Goal: Task Accomplishment & Management: Manage account settings

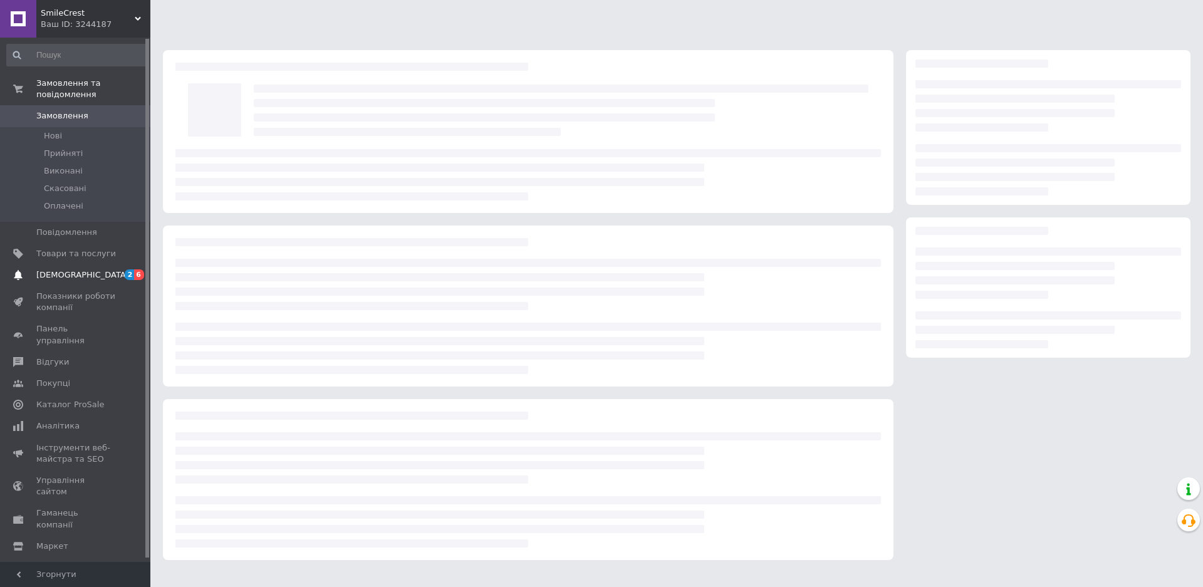
click at [78, 269] on span "[DEMOGRAPHIC_DATA]" at bounding box center [82, 274] width 93 height 11
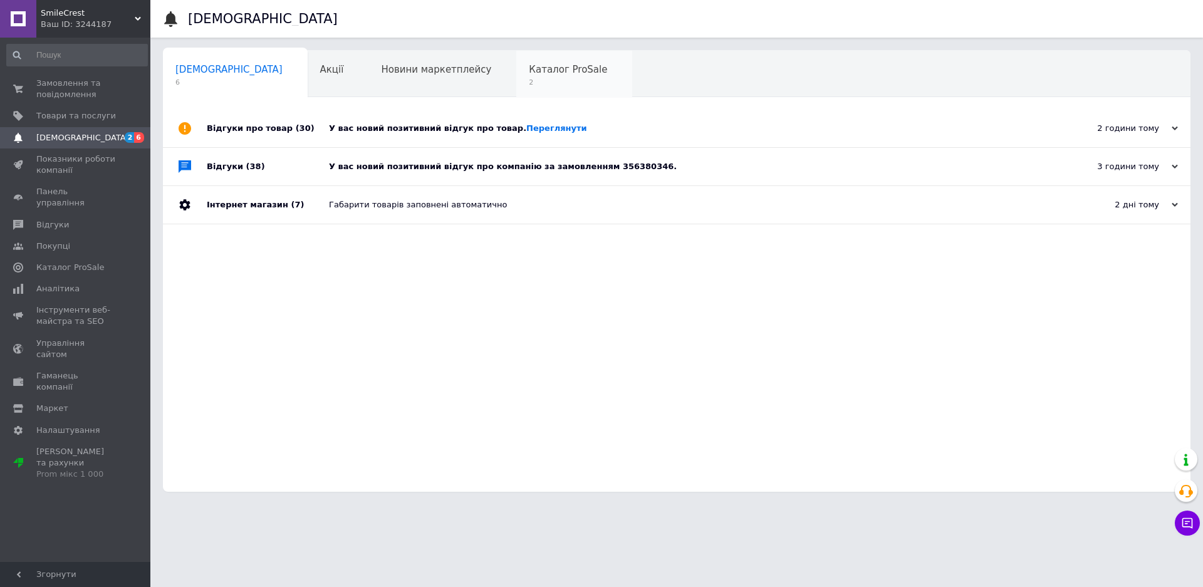
click at [529, 65] on span "Каталог ProSale" at bounding box center [568, 69] width 78 height 11
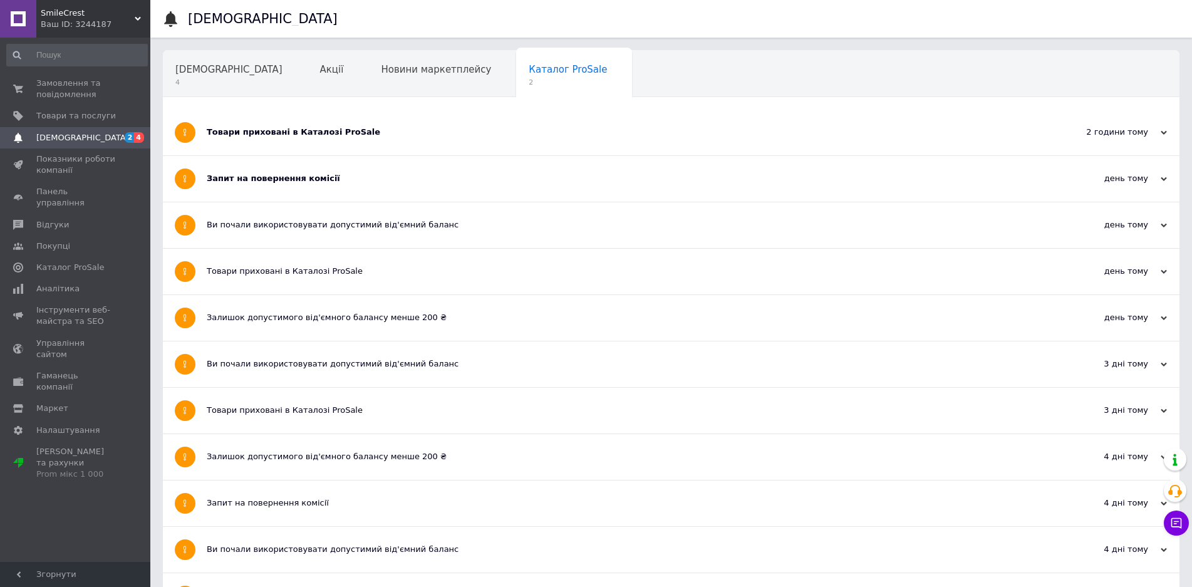
click at [276, 179] on div "Запит на повернення комісії" at bounding box center [624, 178] width 835 height 11
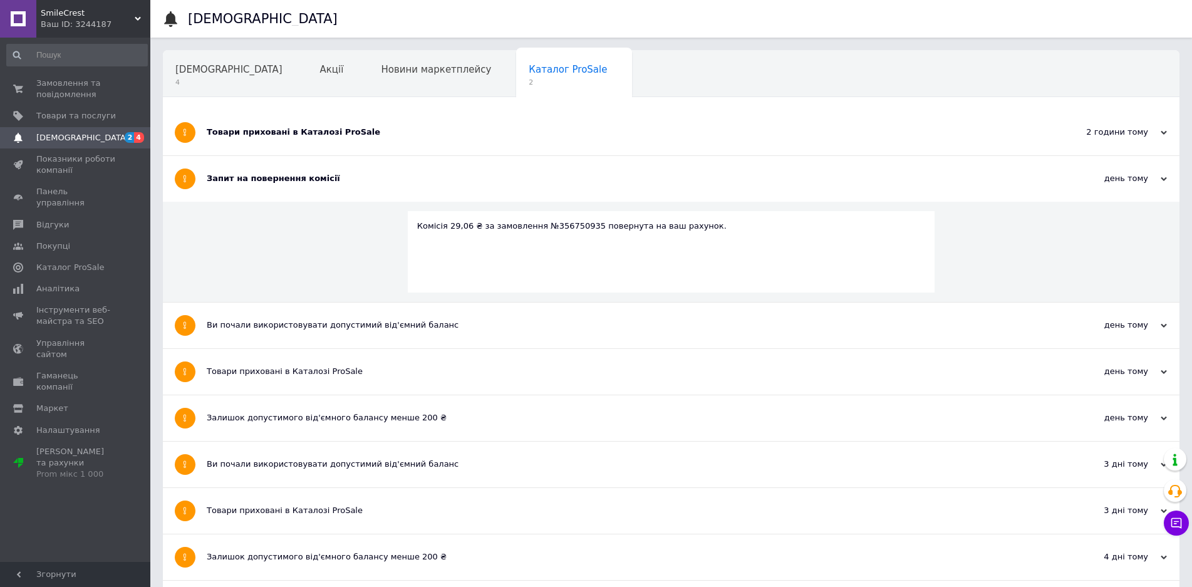
click at [276, 179] on div "Запит на повернення комісії" at bounding box center [624, 178] width 835 height 11
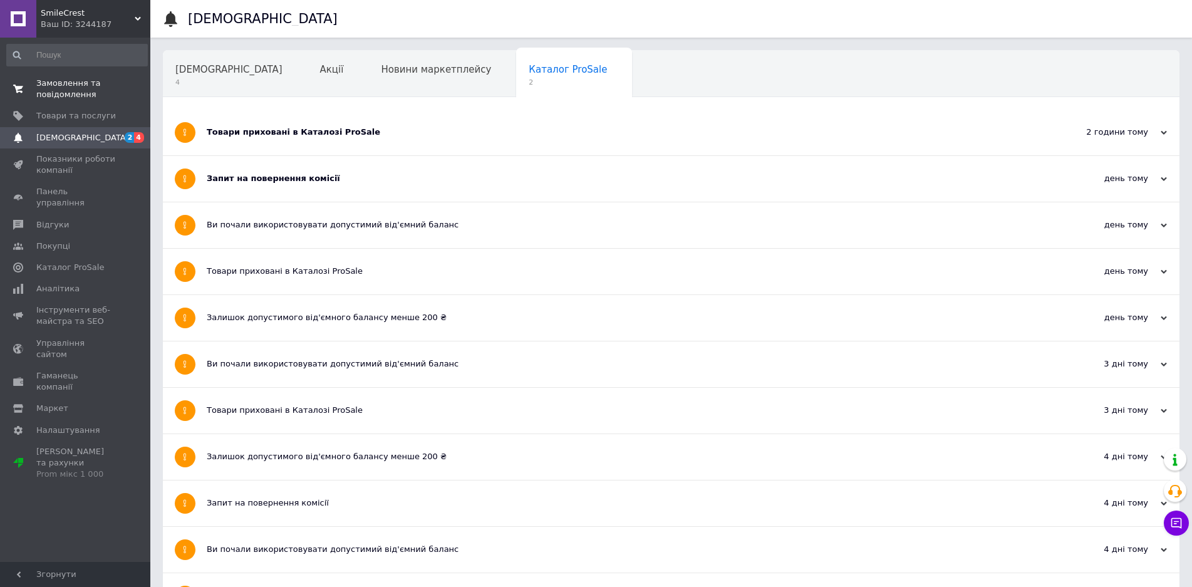
click at [76, 81] on span "Замовлення та повідомлення" at bounding box center [76, 89] width 80 height 23
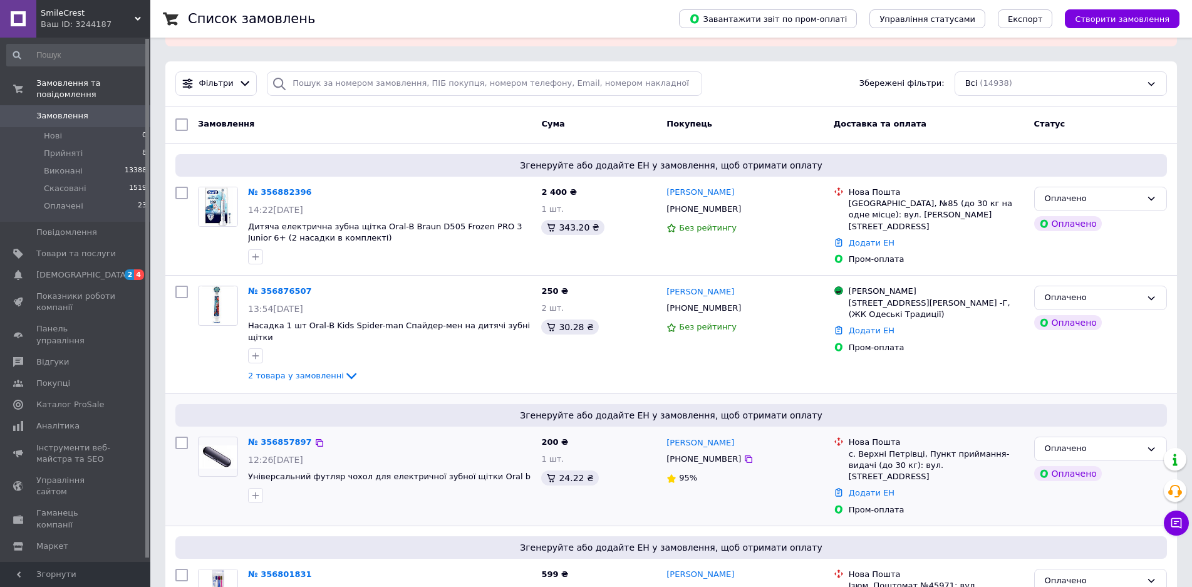
scroll to position [313, 0]
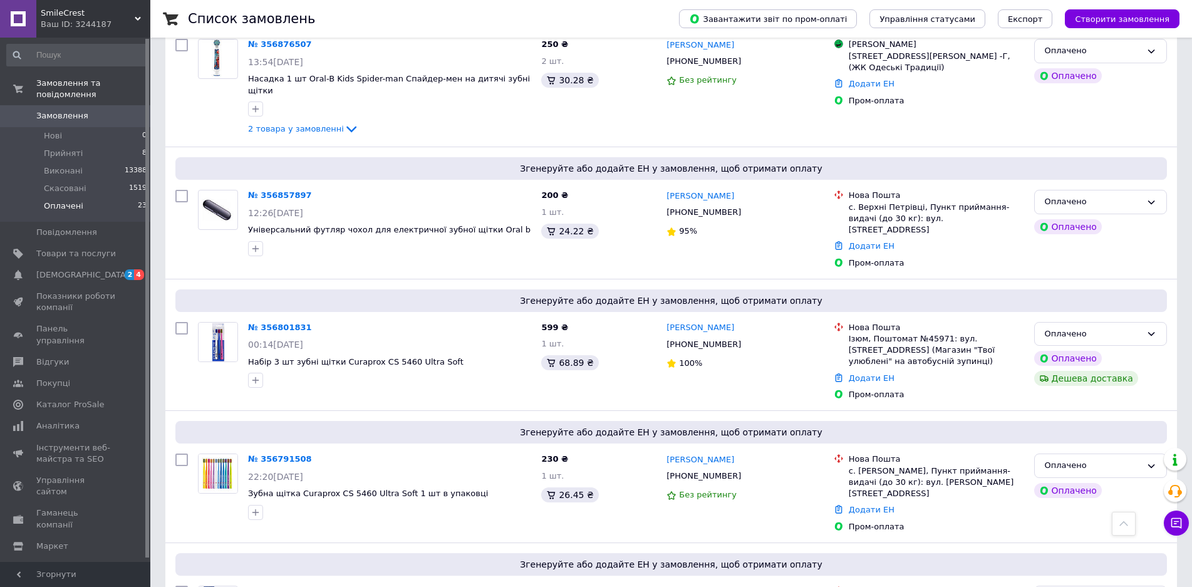
click at [99, 199] on li "Оплачені 23" at bounding box center [77, 209] width 154 height 24
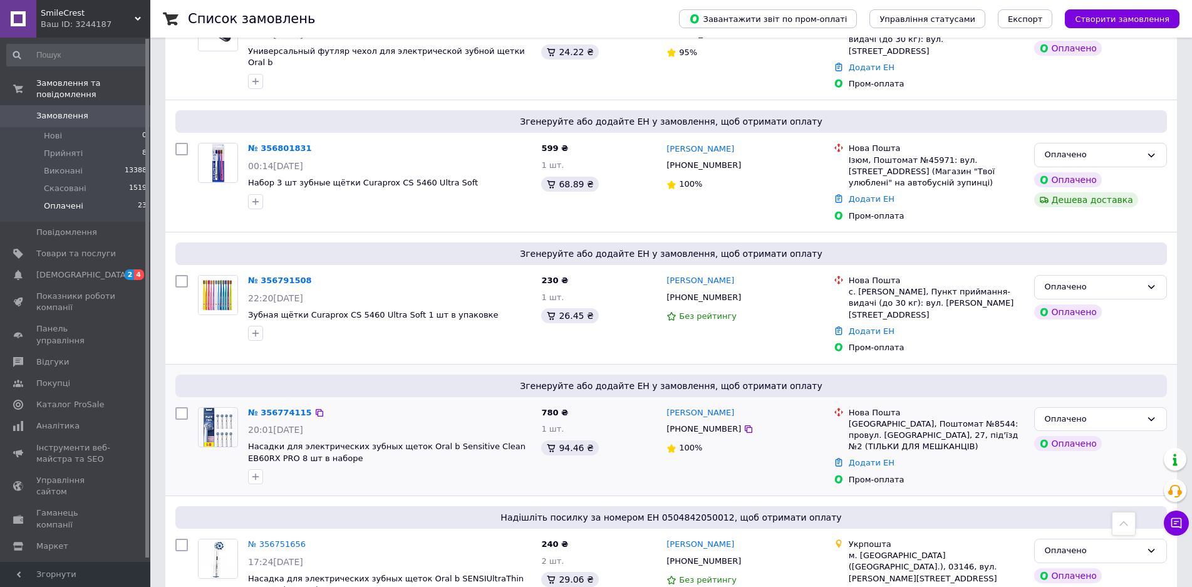
scroll to position [564, 0]
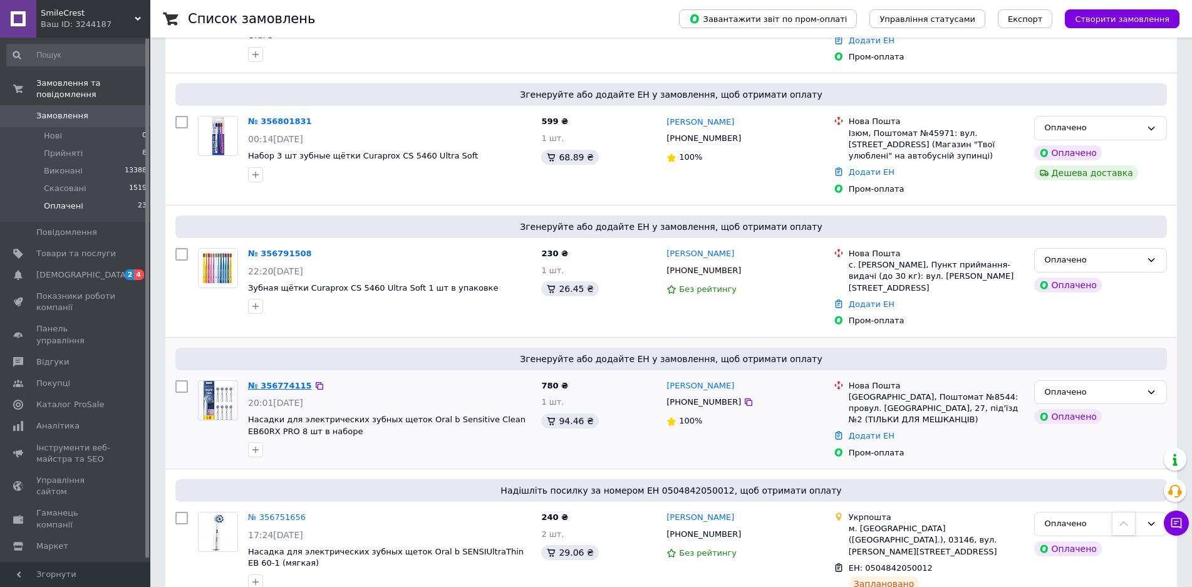
click at [276, 381] on link "№ 356774115" at bounding box center [280, 385] width 64 height 9
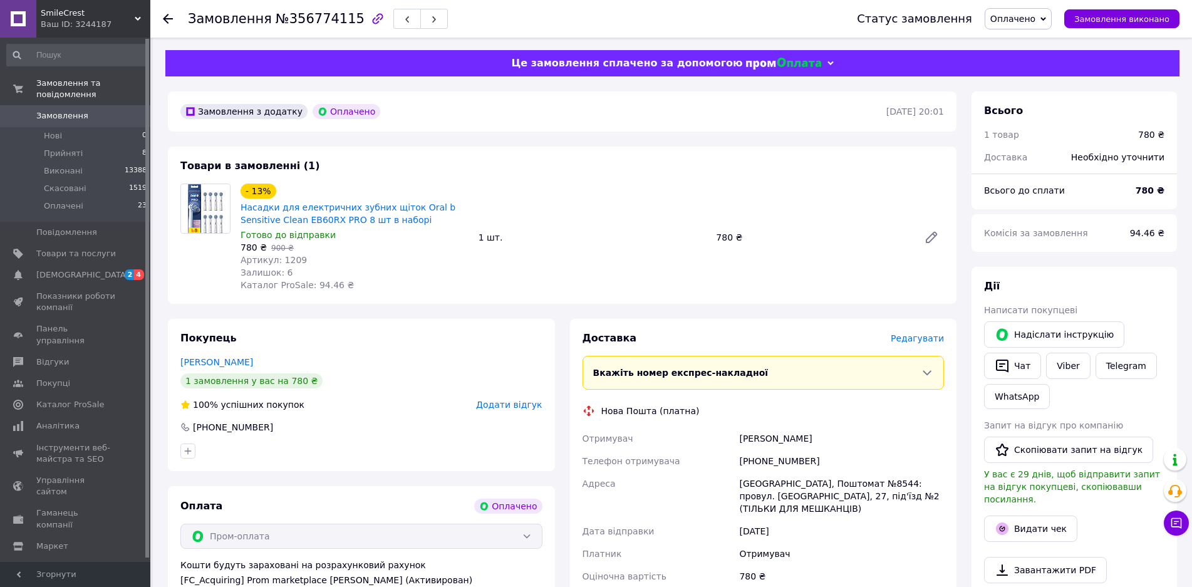
click at [918, 334] on span "Редагувати" at bounding box center [917, 338] width 53 height 10
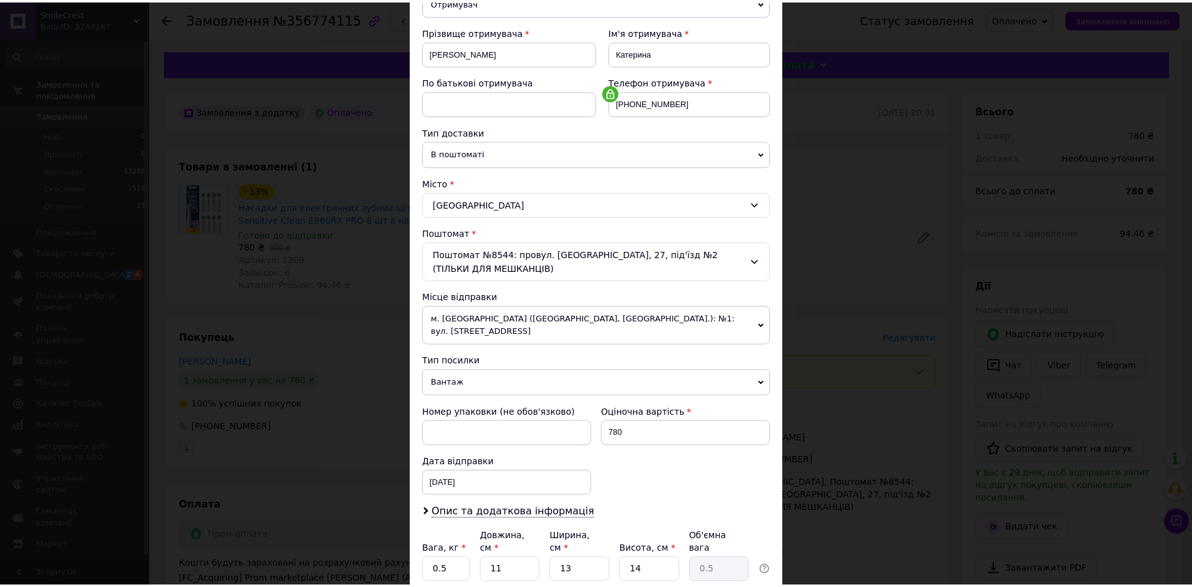
scroll to position [259, 0]
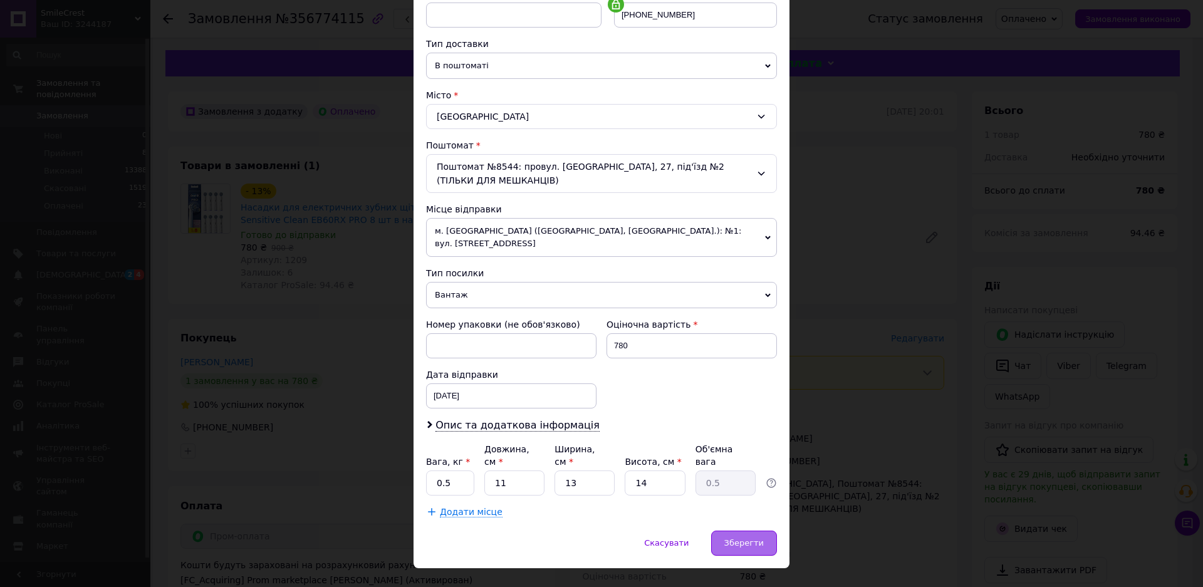
click at [757, 538] on span "Зберегти" at bounding box center [743, 542] width 39 height 9
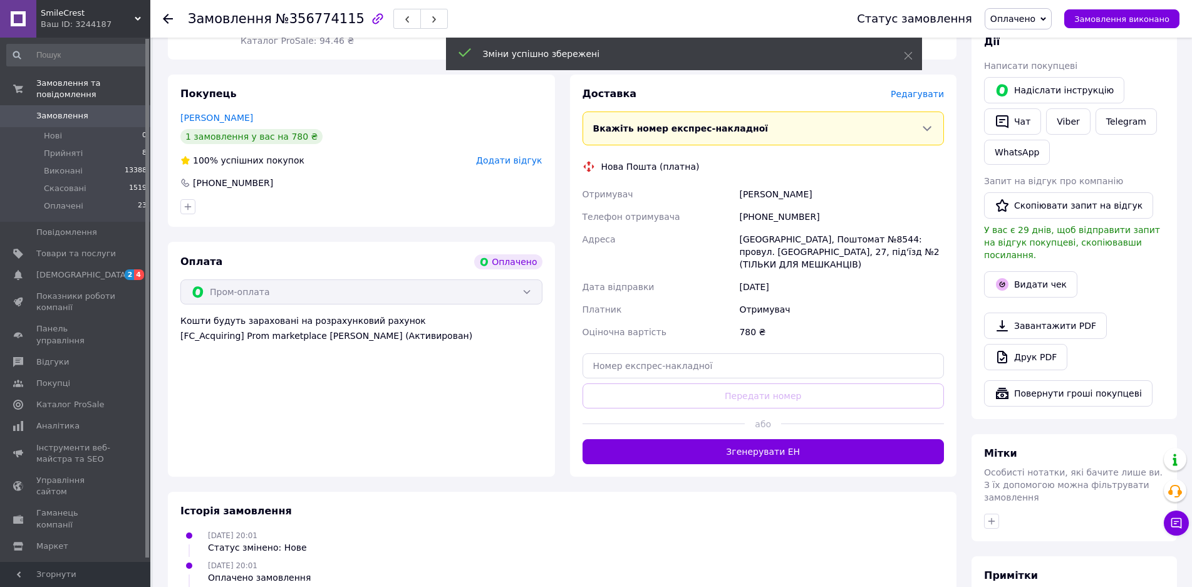
scroll to position [251, 0]
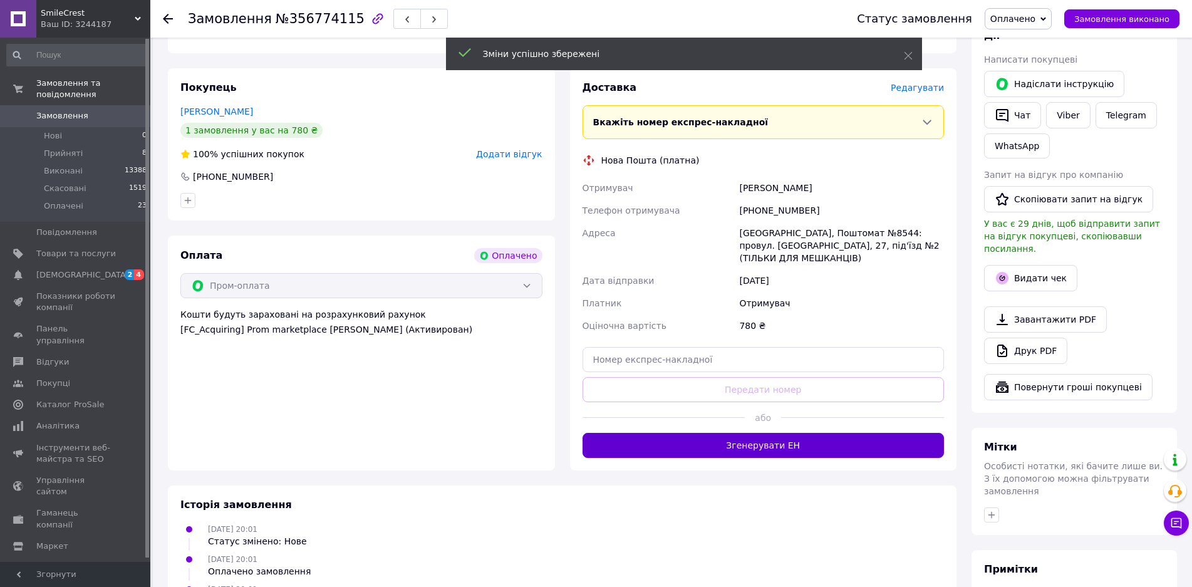
click at [722, 433] on button "Згенерувати ЕН" at bounding box center [764, 445] width 362 height 25
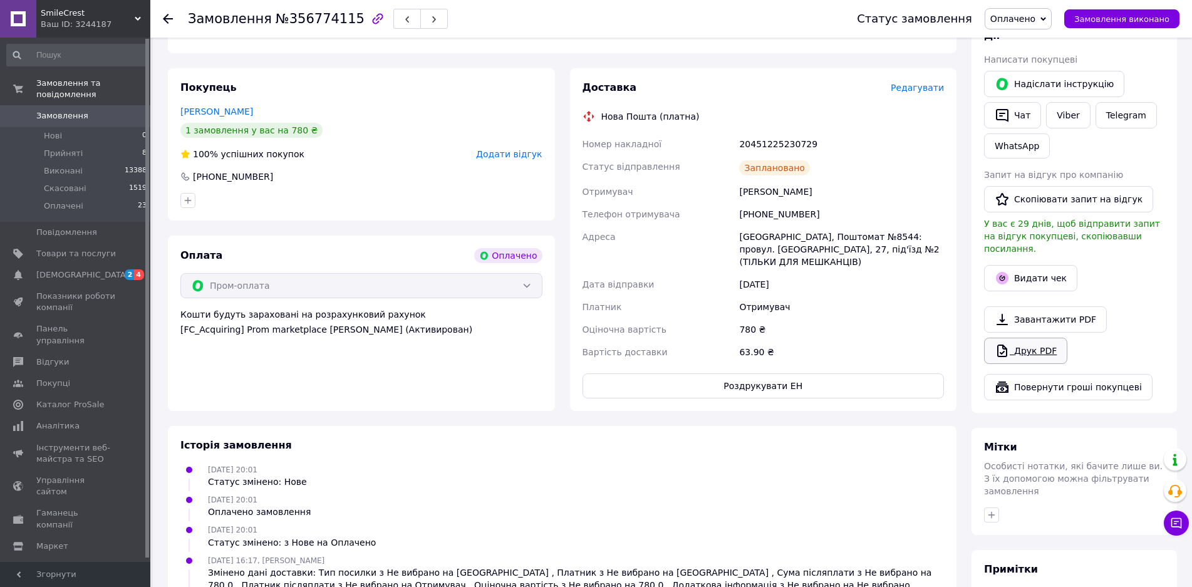
click at [1048, 338] on link "Друк PDF" at bounding box center [1025, 351] width 83 height 26
click at [91, 197] on li "Оплачені 23" at bounding box center [77, 209] width 154 height 24
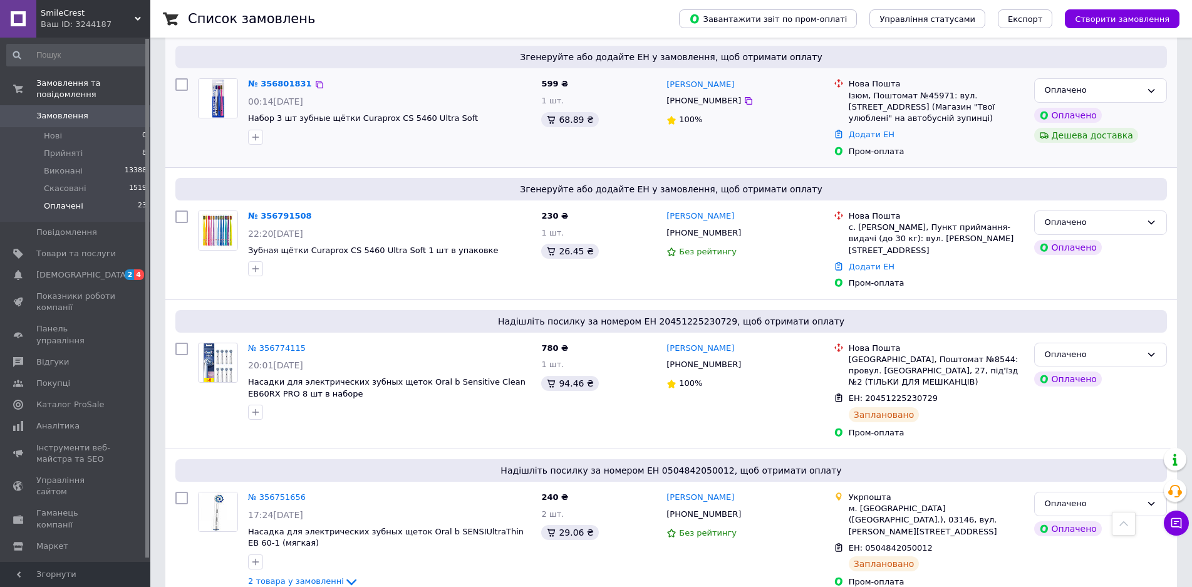
scroll to position [626, 0]
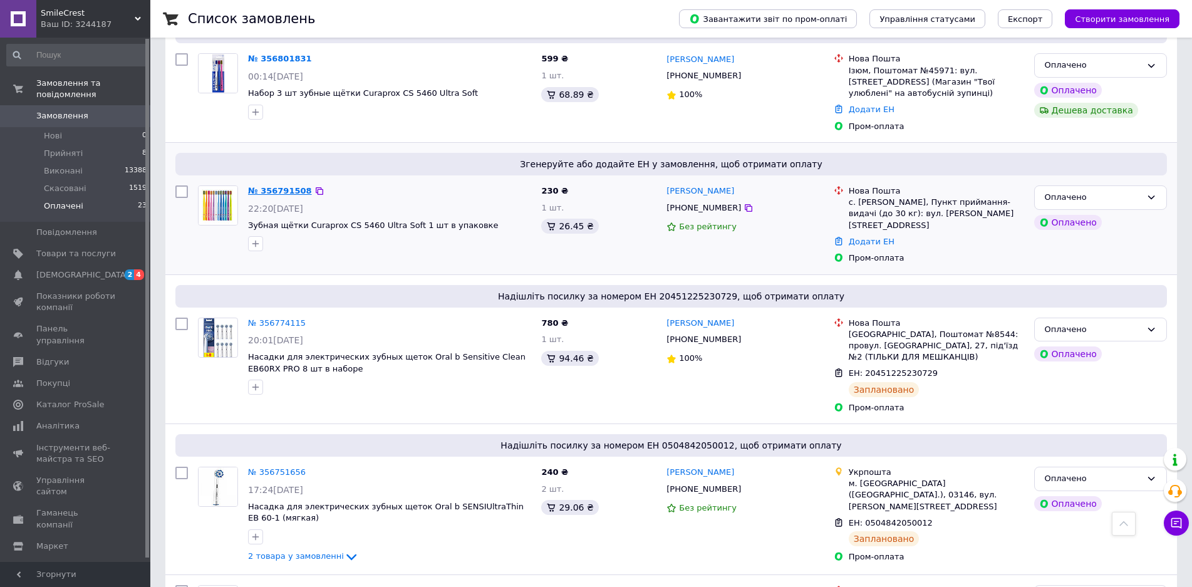
click at [270, 186] on link "№ 356791508" at bounding box center [280, 190] width 64 height 9
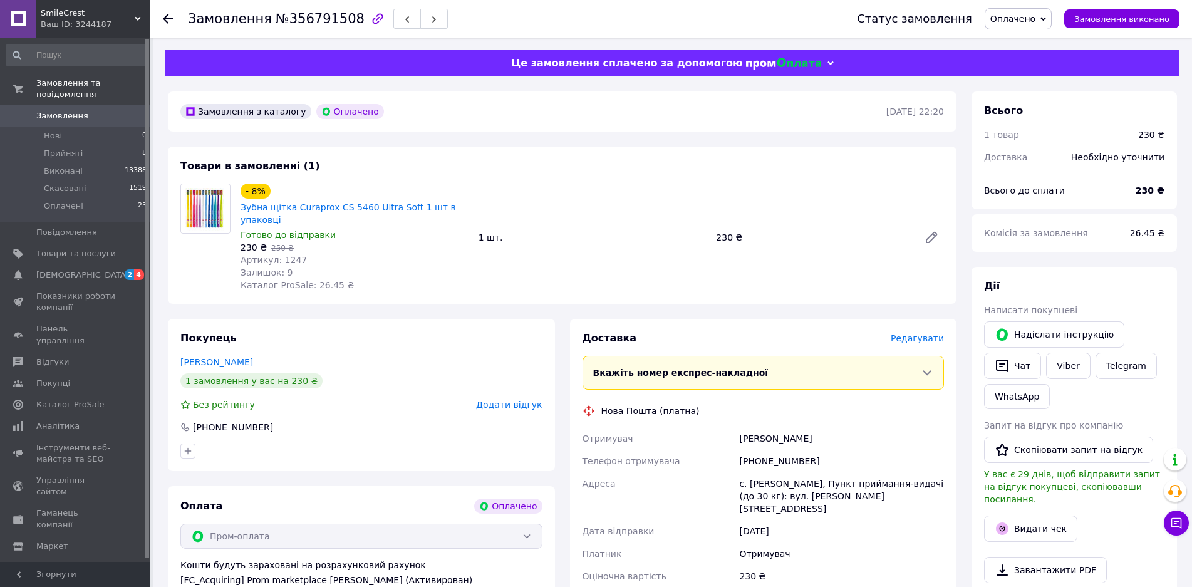
click at [913, 333] on span "Редагувати" at bounding box center [917, 338] width 53 height 10
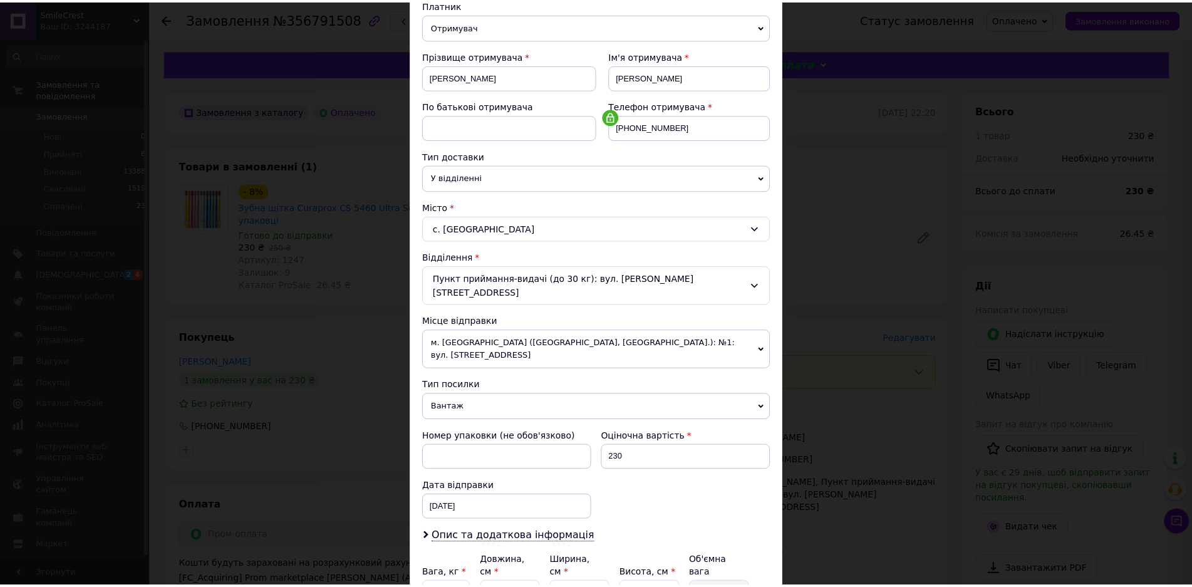
scroll to position [245, 0]
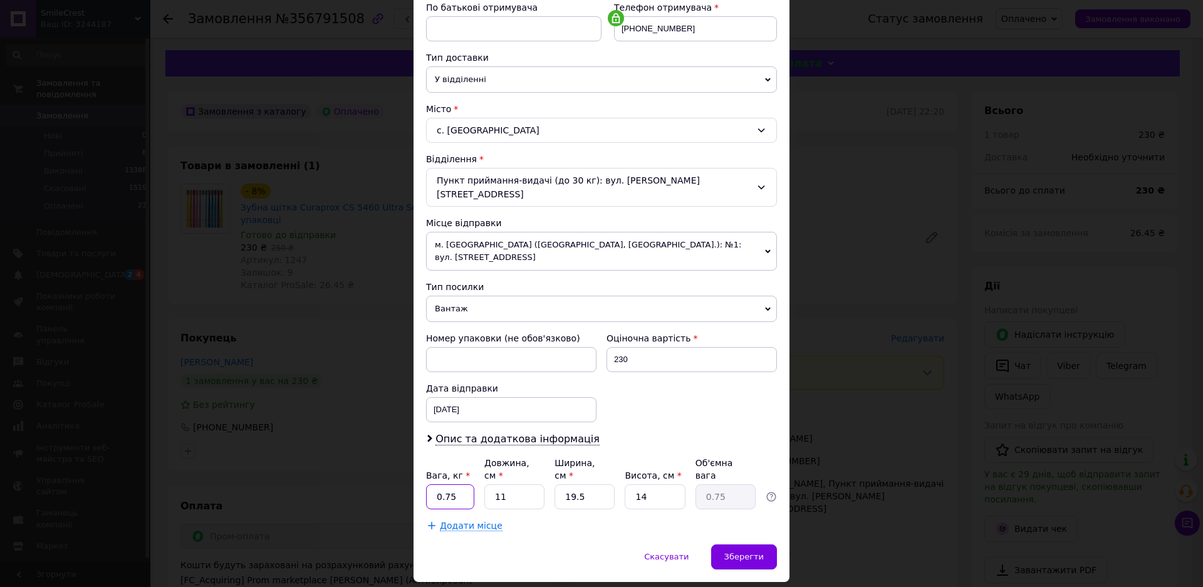
click at [462, 484] on input "0.75" at bounding box center [450, 496] width 48 height 25
type input "0.5"
click at [606, 484] on input "19.5" at bounding box center [584, 496] width 60 height 25
type input "19."
type input "0.73"
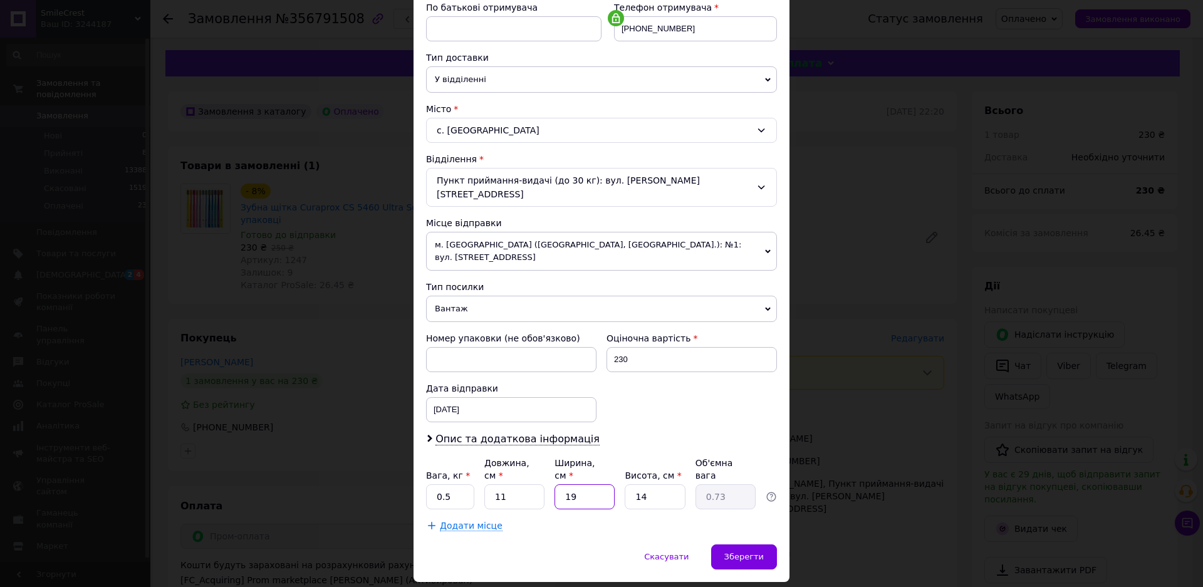
type input "1"
type input "0.1"
type input "13"
type input "0.5"
type input "13"
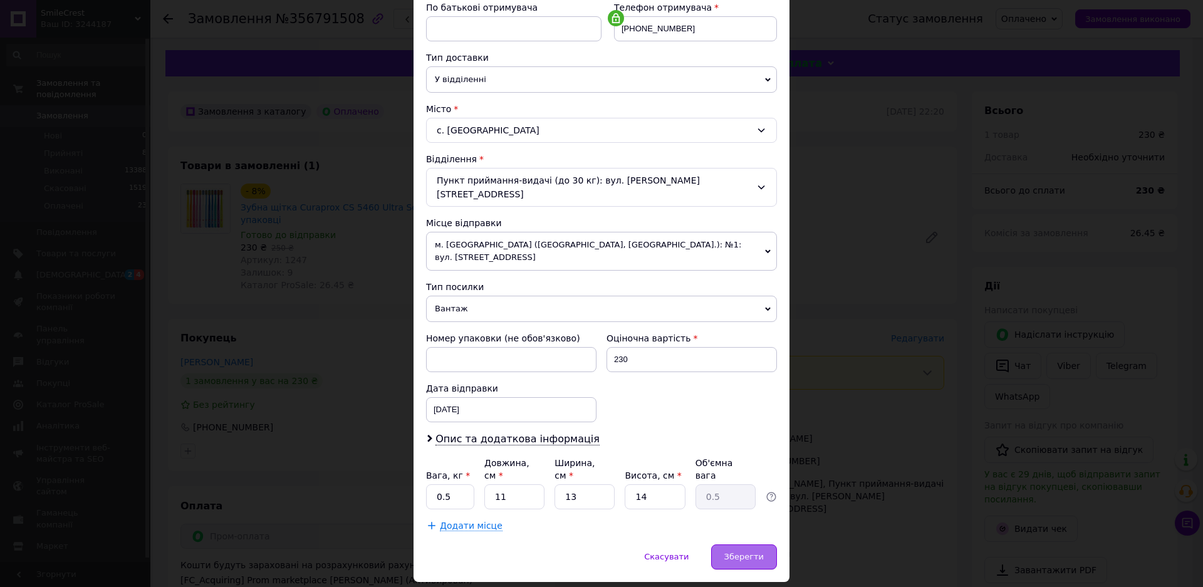
click at [752, 552] on span "Зберегти" at bounding box center [743, 556] width 39 height 9
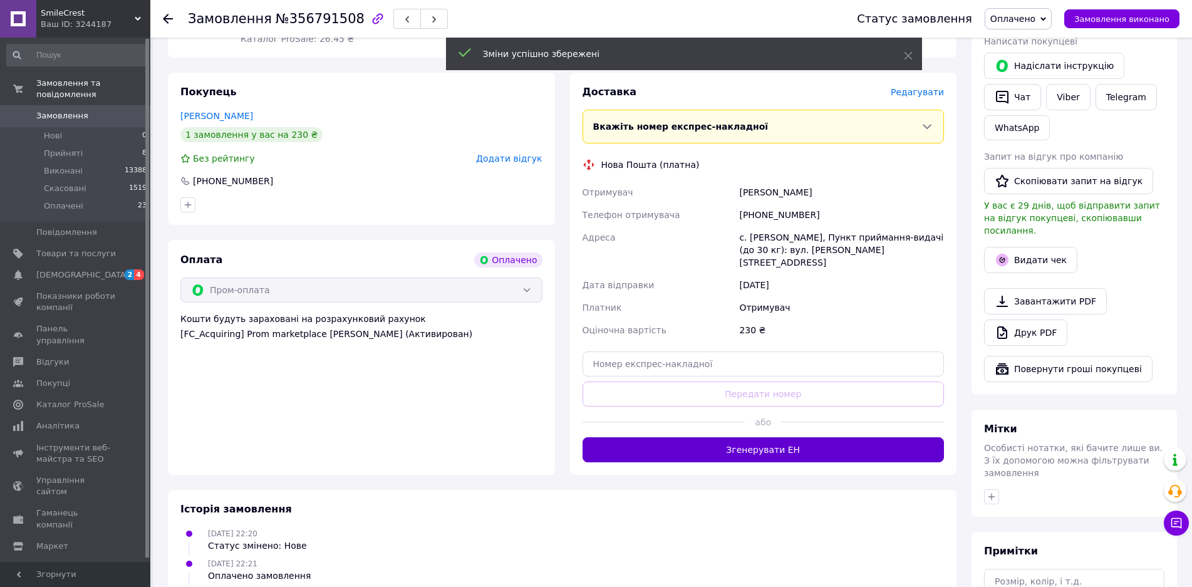
scroll to position [251, 0]
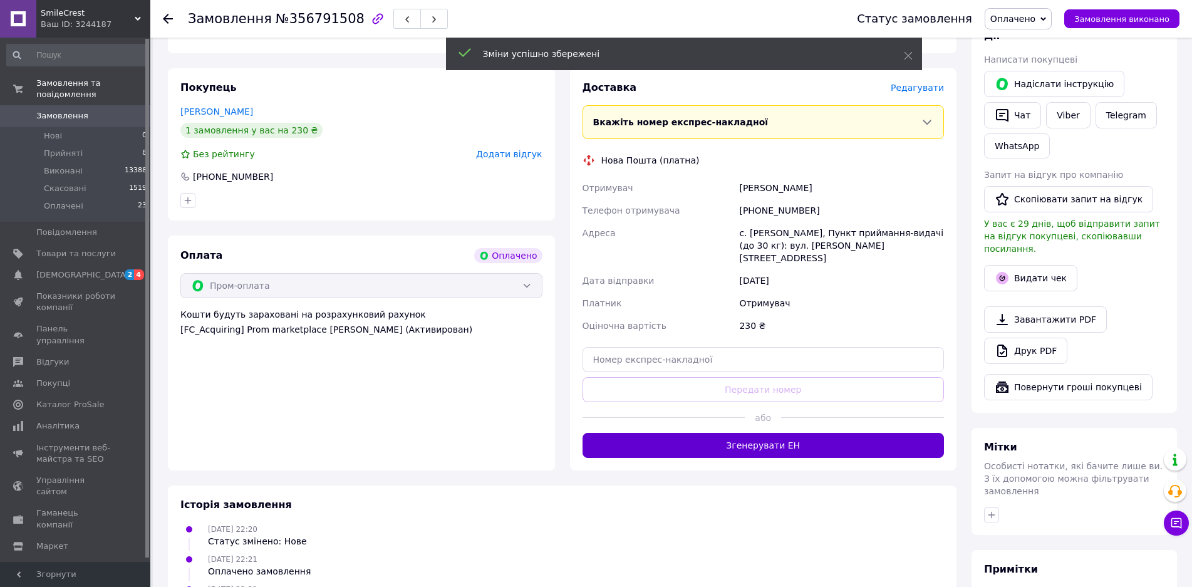
click at [837, 433] on button "Згенерувати ЕН" at bounding box center [764, 445] width 362 height 25
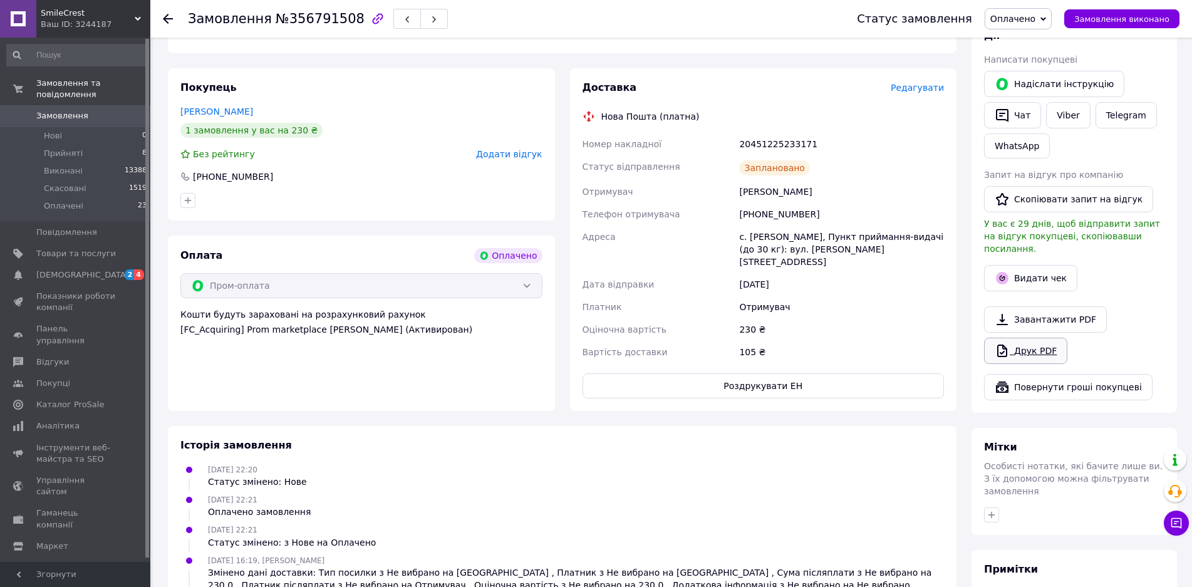
click at [1020, 338] on link "Друк PDF" at bounding box center [1025, 351] width 83 height 26
click at [82, 197] on li "Оплачені 23" at bounding box center [77, 209] width 154 height 24
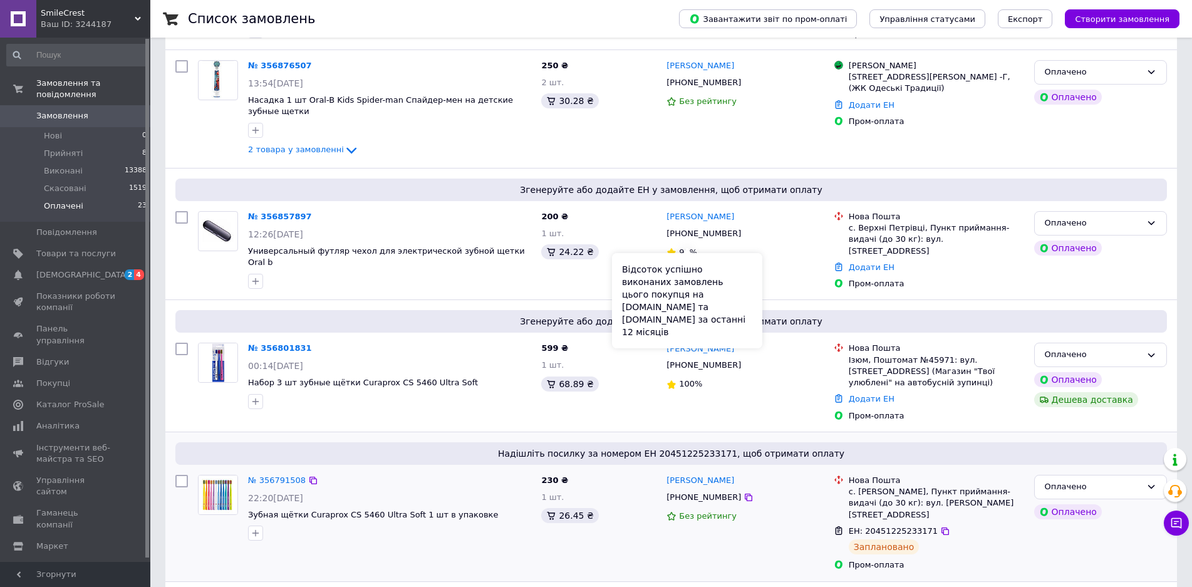
scroll to position [501, 0]
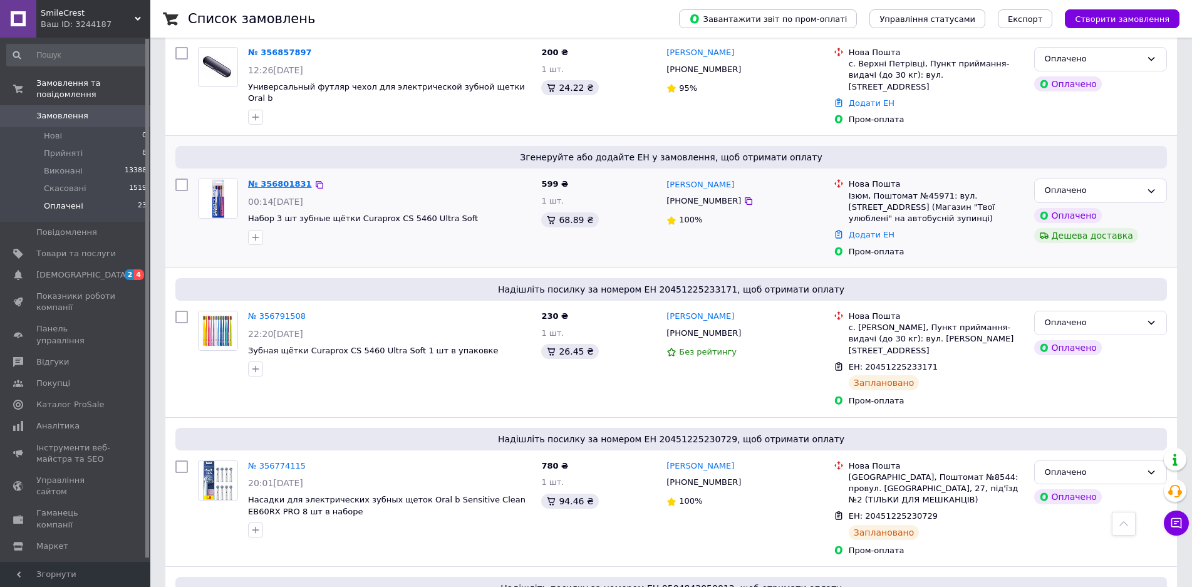
click at [279, 179] on link "№ 356801831" at bounding box center [280, 183] width 64 height 9
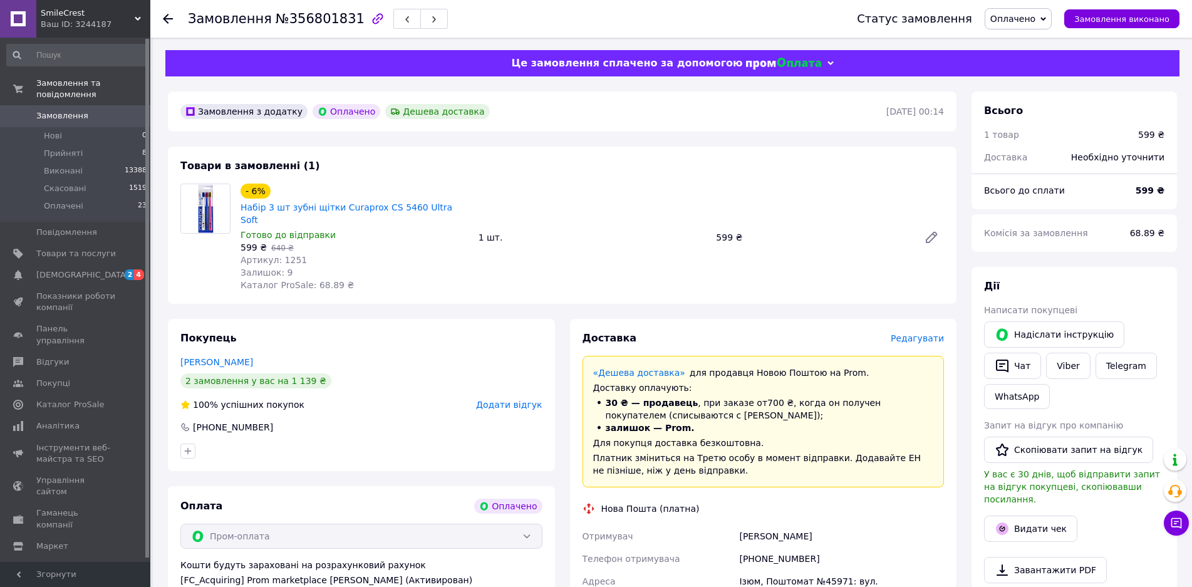
click at [906, 333] on span "Редагувати" at bounding box center [917, 338] width 53 height 10
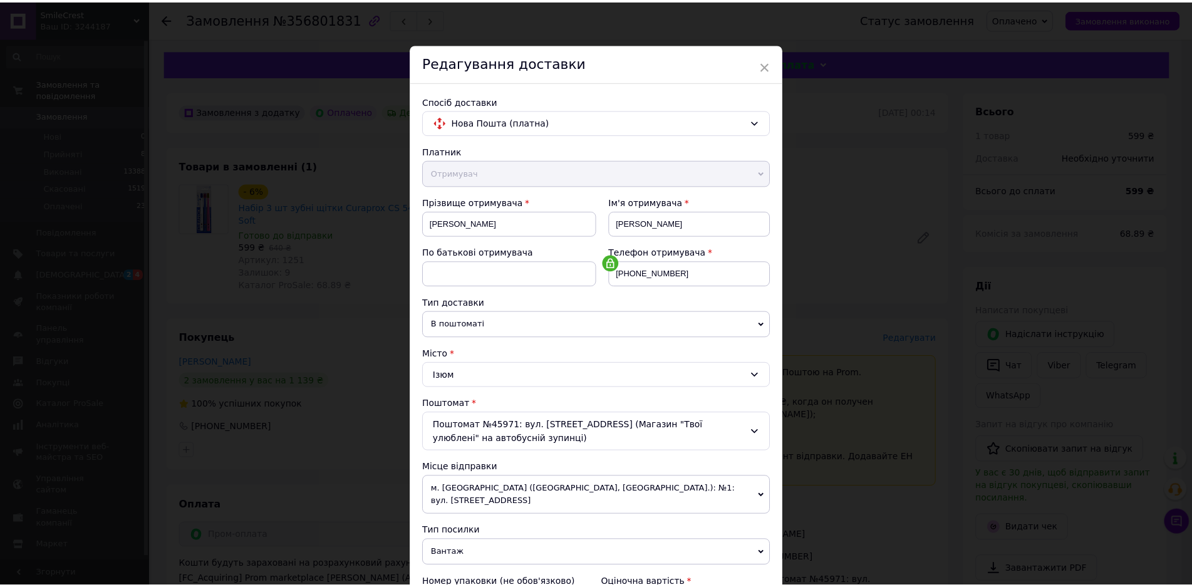
scroll to position [259, 0]
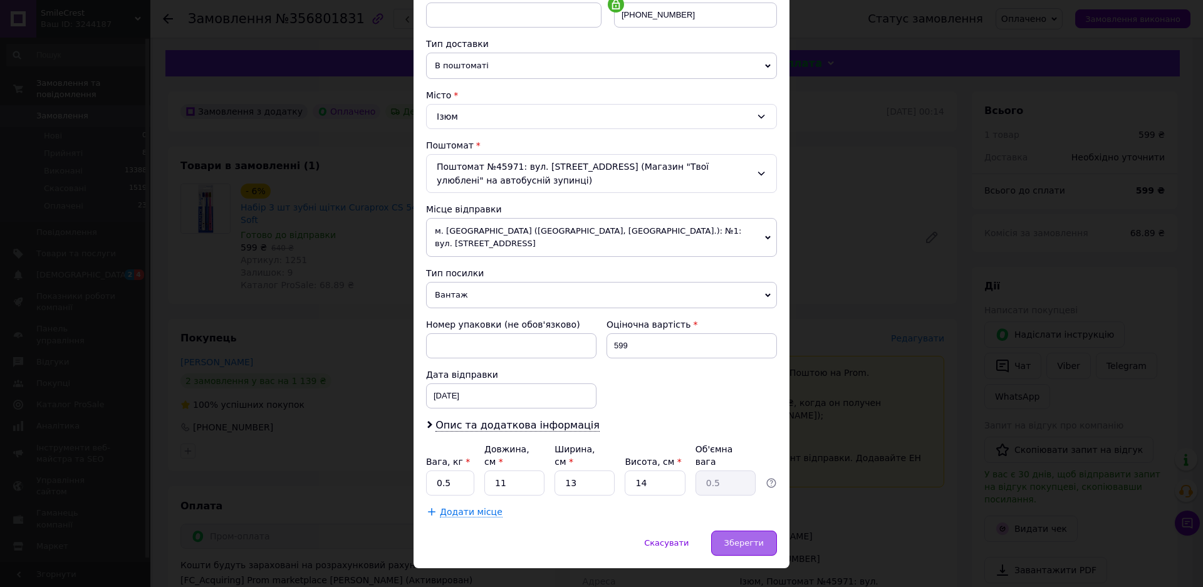
click at [755, 538] on span "Зберегти" at bounding box center [743, 542] width 39 height 9
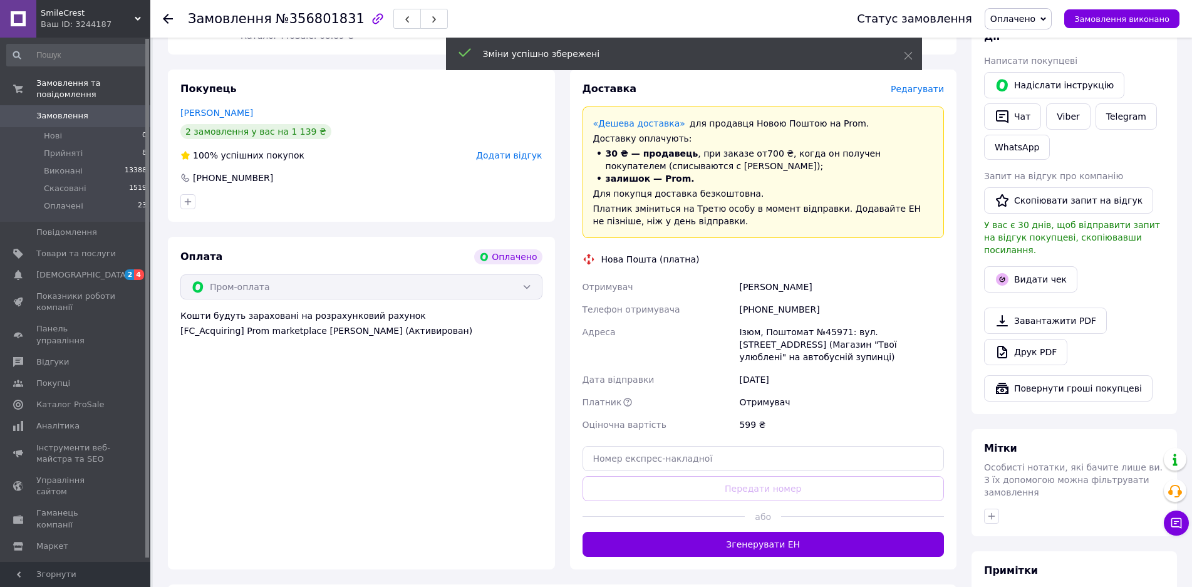
scroll to position [251, 0]
click at [774, 531] on button "Згенерувати ЕН" at bounding box center [764, 543] width 362 height 25
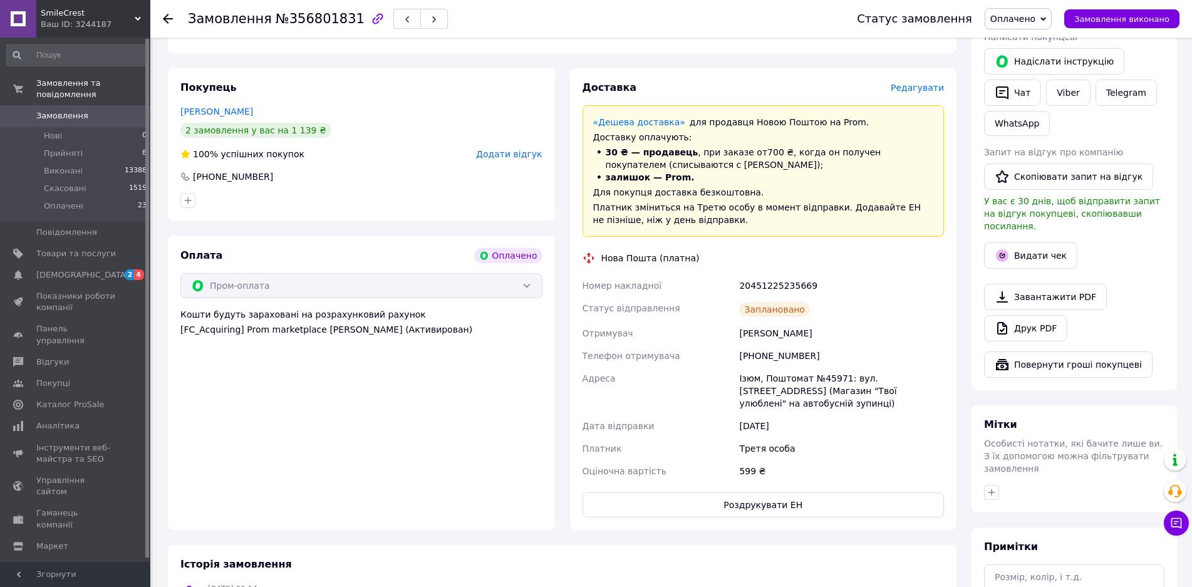
click at [1040, 302] on div "Завантажити PDF   Друк PDF" at bounding box center [1074, 313] width 180 height 58
click at [1039, 316] on link "Друк PDF" at bounding box center [1025, 328] width 83 height 26
click at [94, 199] on li "Оплачені 23" at bounding box center [77, 209] width 154 height 24
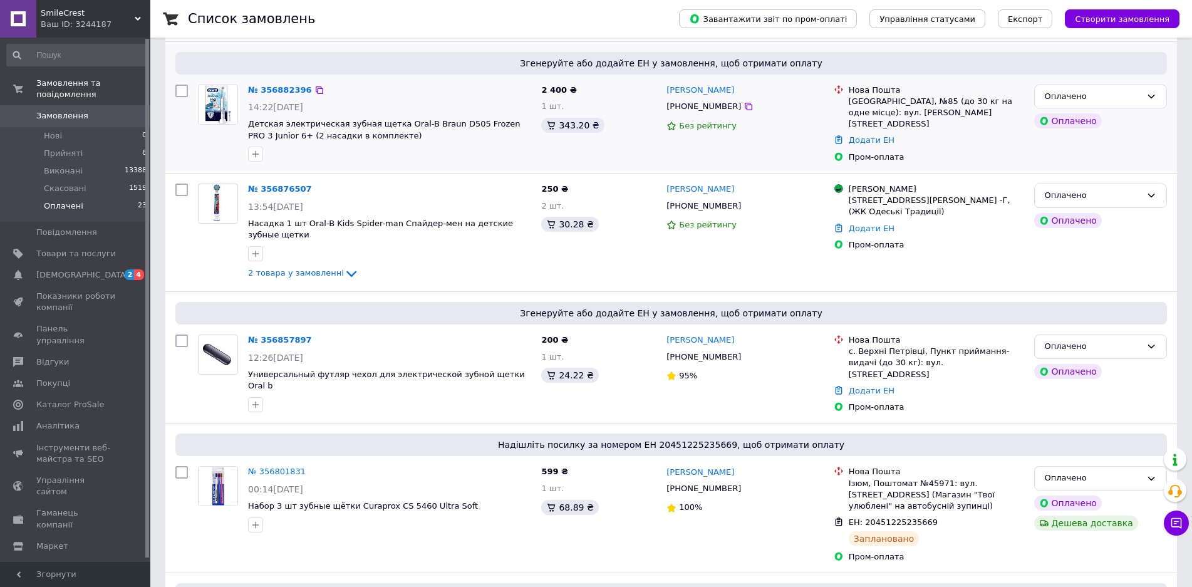
scroll to position [251, 0]
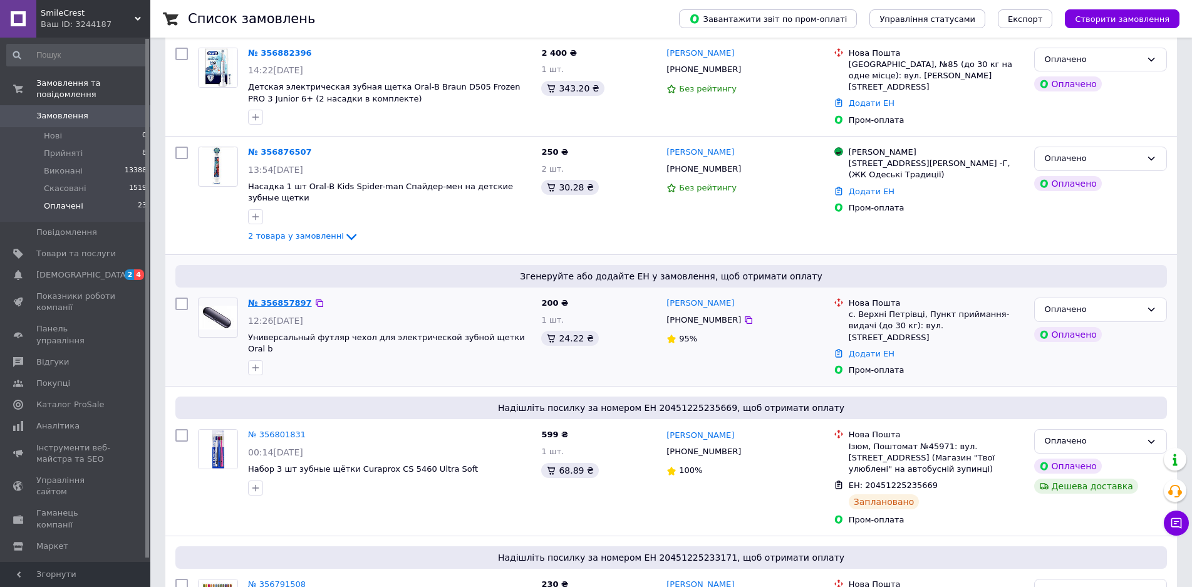
click at [263, 298] on link "№ 356857897" at bounding box center [280, 302] width 64 height 9
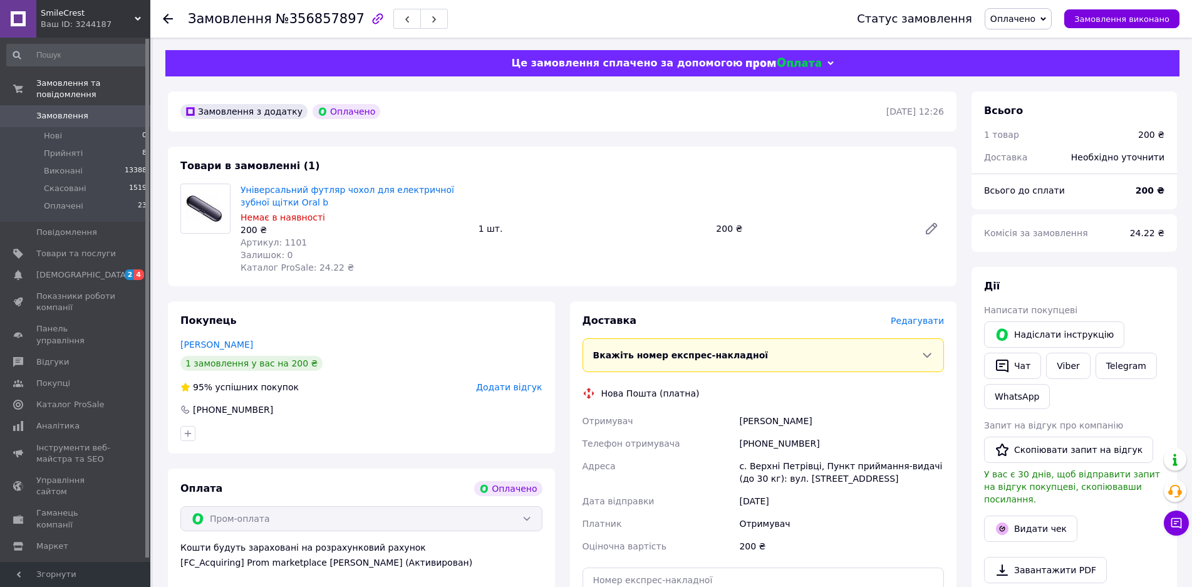
click at [923, 319] on span "Редагувати" at bounding box center [917, 321] width 53 height 10
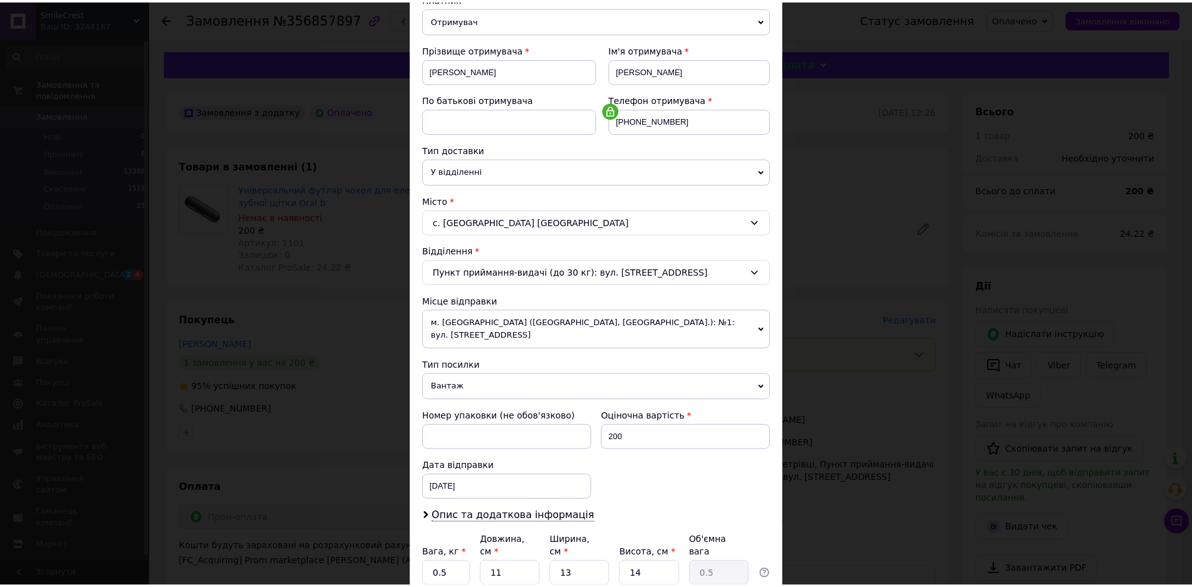
scroll to position [245, 0]
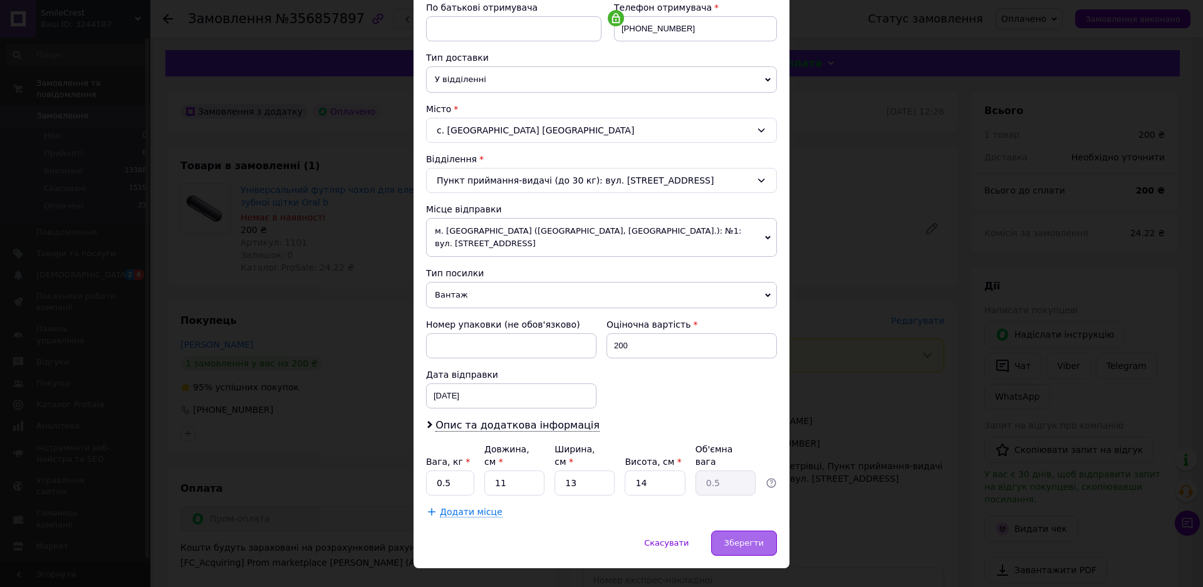
click at [745, 538] on span "Зберегти" at bounding box center [743, 542] width 39 height 9
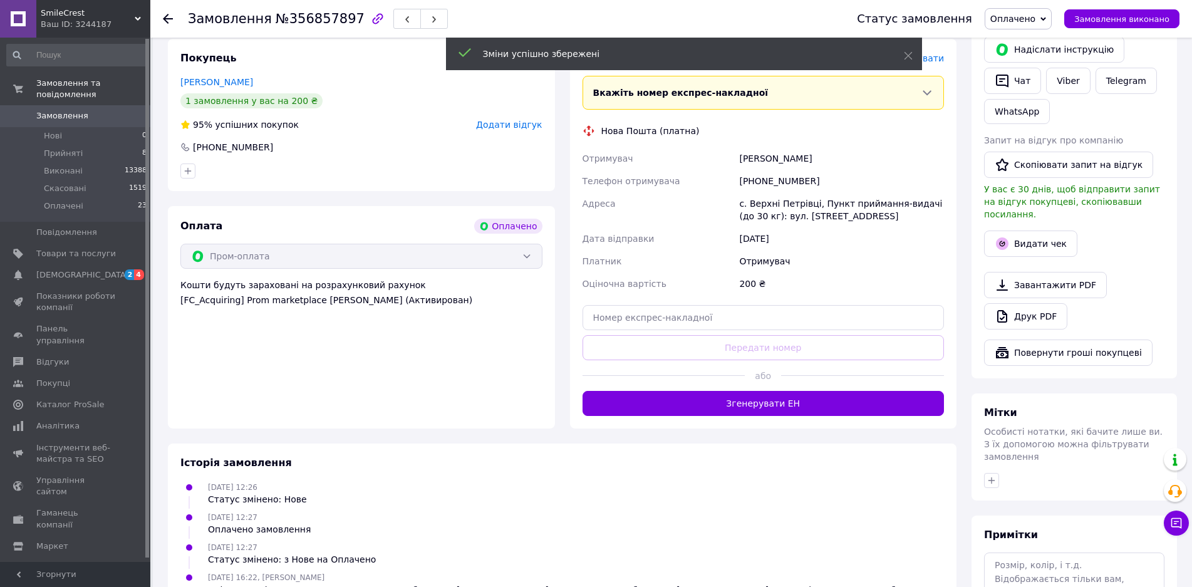
scroll to position [347, 0]
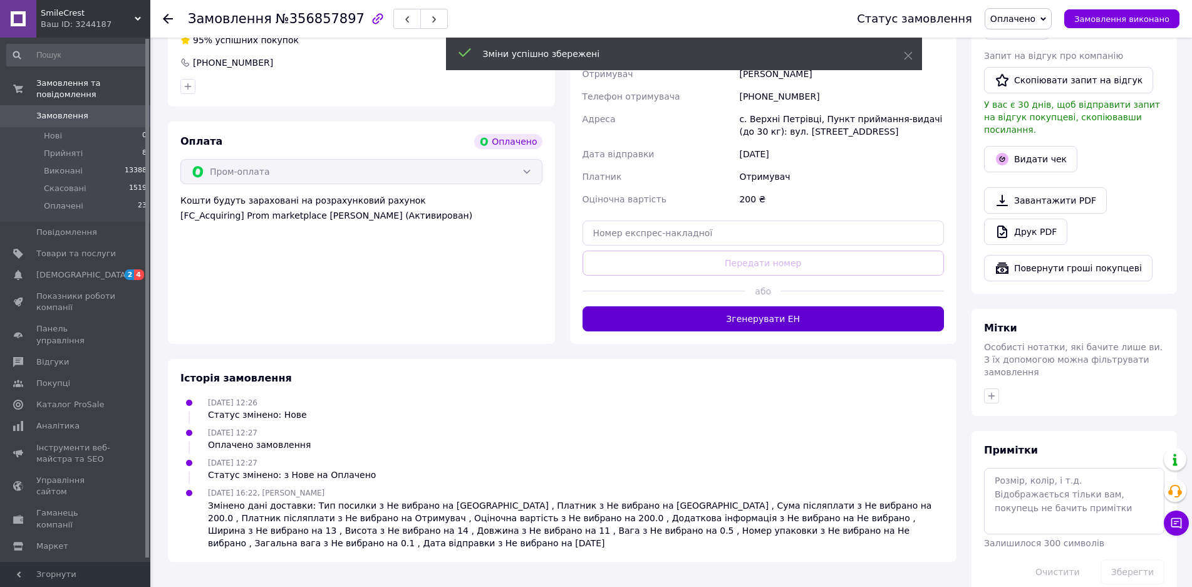
click at [782, 321] on button "Згенерувати ЕН" at bounding box center [764, 318] width 362 height 25
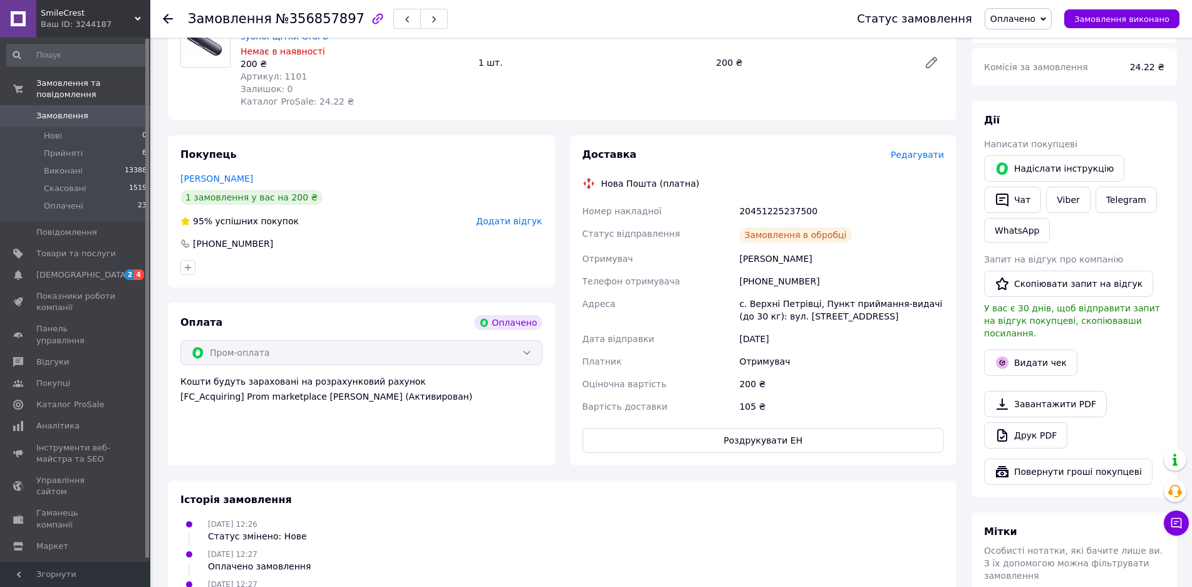
scroll to position [159, 0]
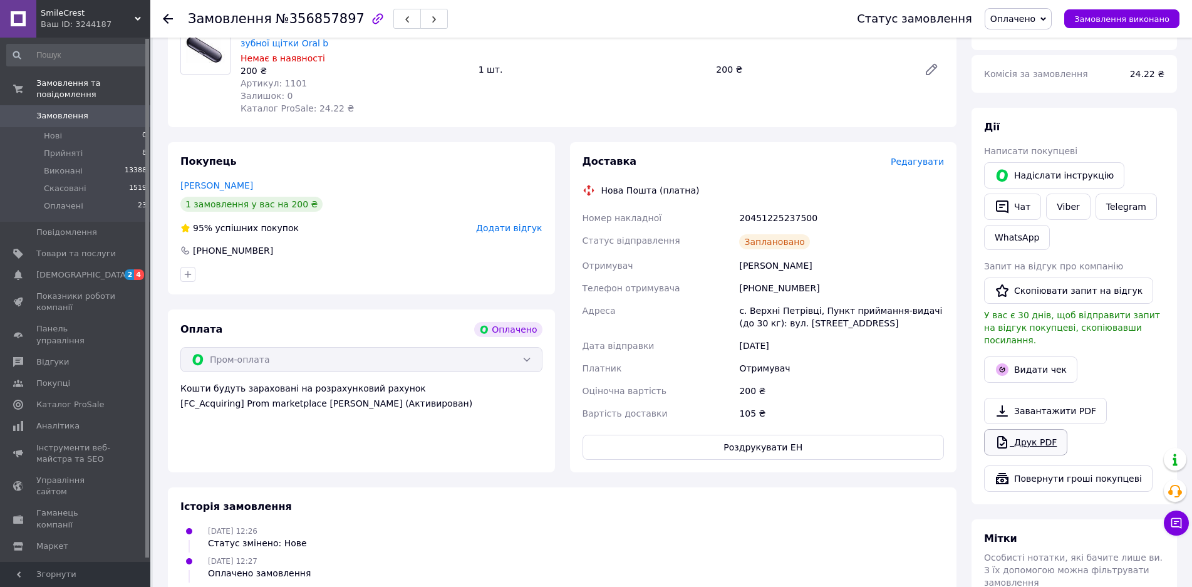
click at [1035, 429] on link "Друк PDF" at bounding box center [1025, 442] width 83 height 26
click at [76, 197] on li "Оплачені 23" at bounding box center [77, 209] width 154 height 24
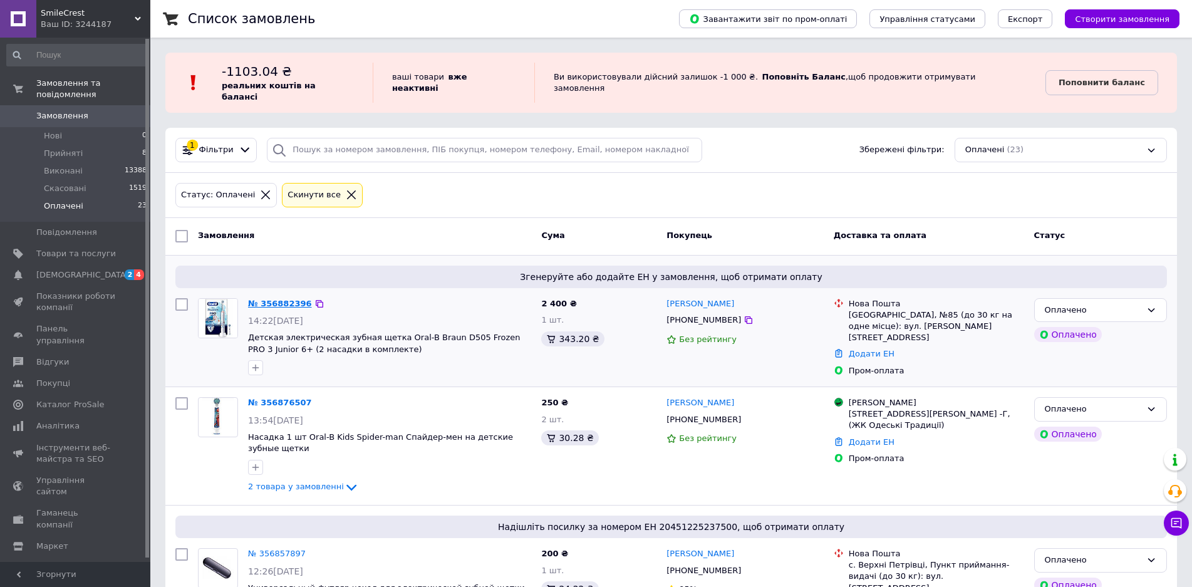
click at [275, 299] on link "№ 356882396" at bounding box center [280, 303] width 64 height 9
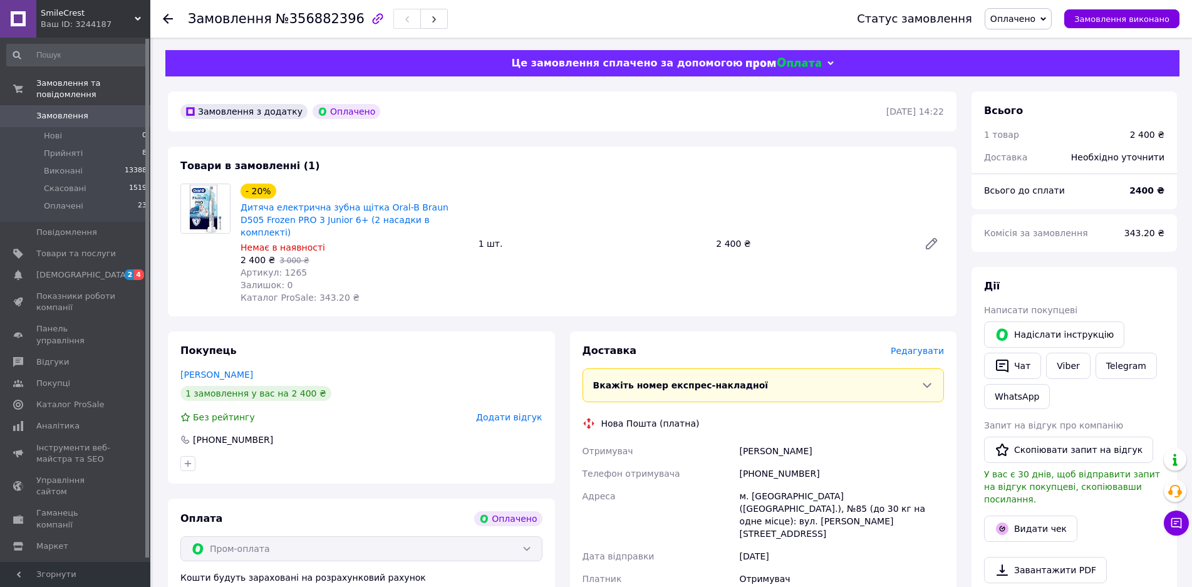
click at [907, 346] on span "Редагувати" at bounding box center [917, 351] width 53 height 10
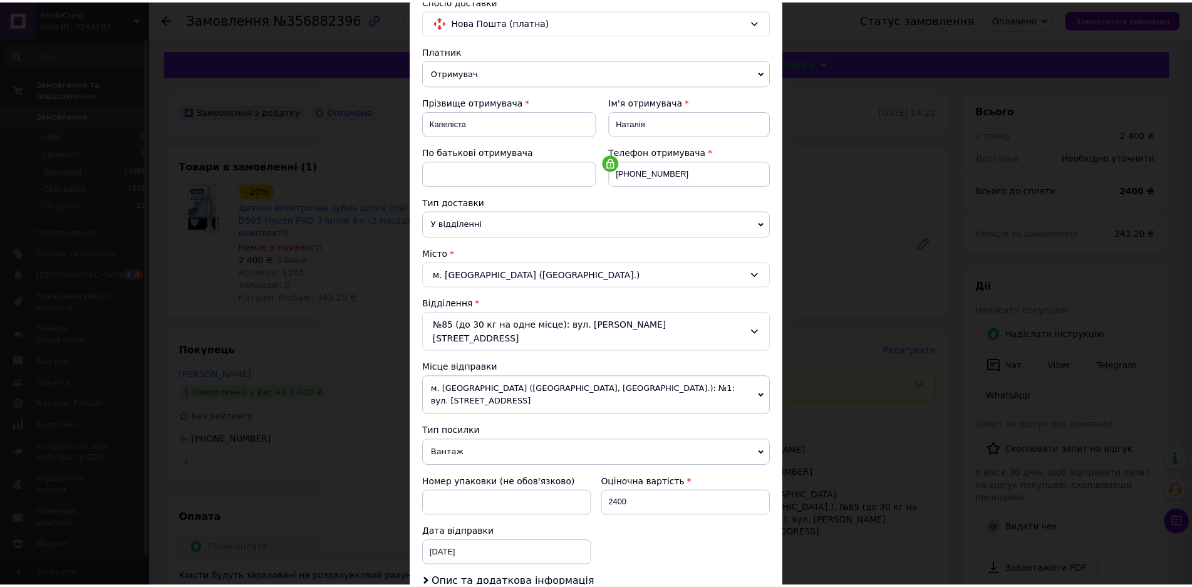
scroll to position [245, 0]
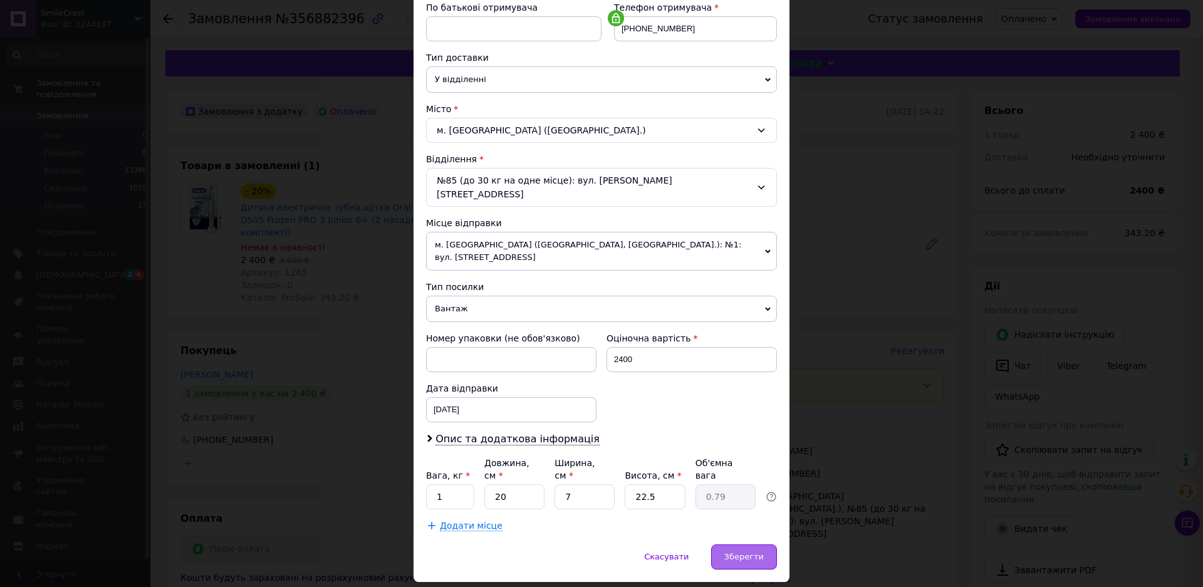
click at [767, 544] on div "Зберегти" at bounding box center [744, 556] width 66 height 25
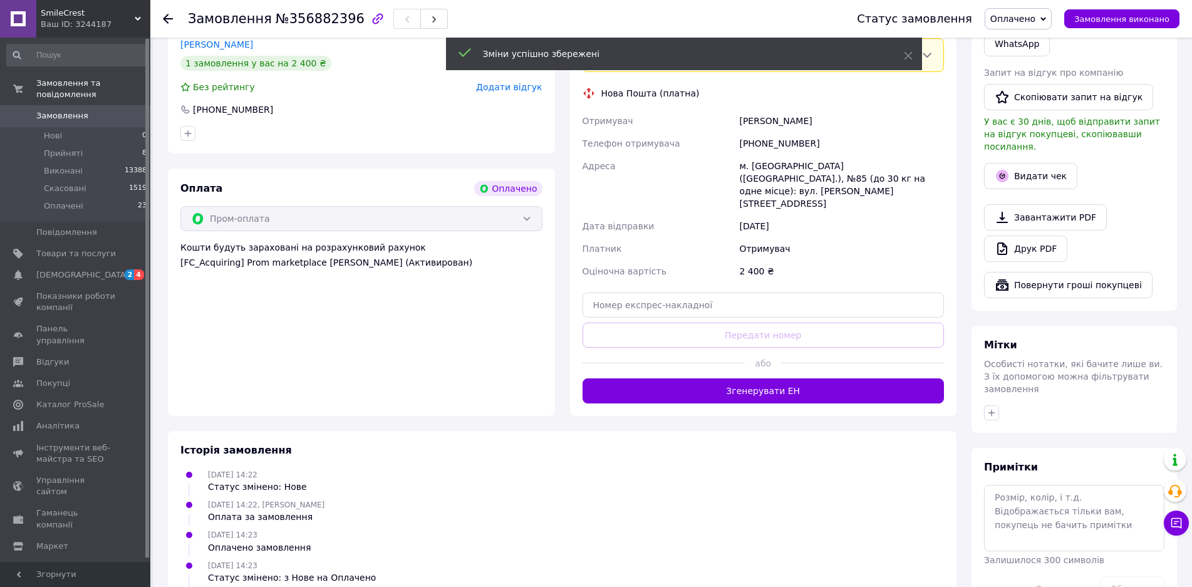
scroll to position [376, 0]
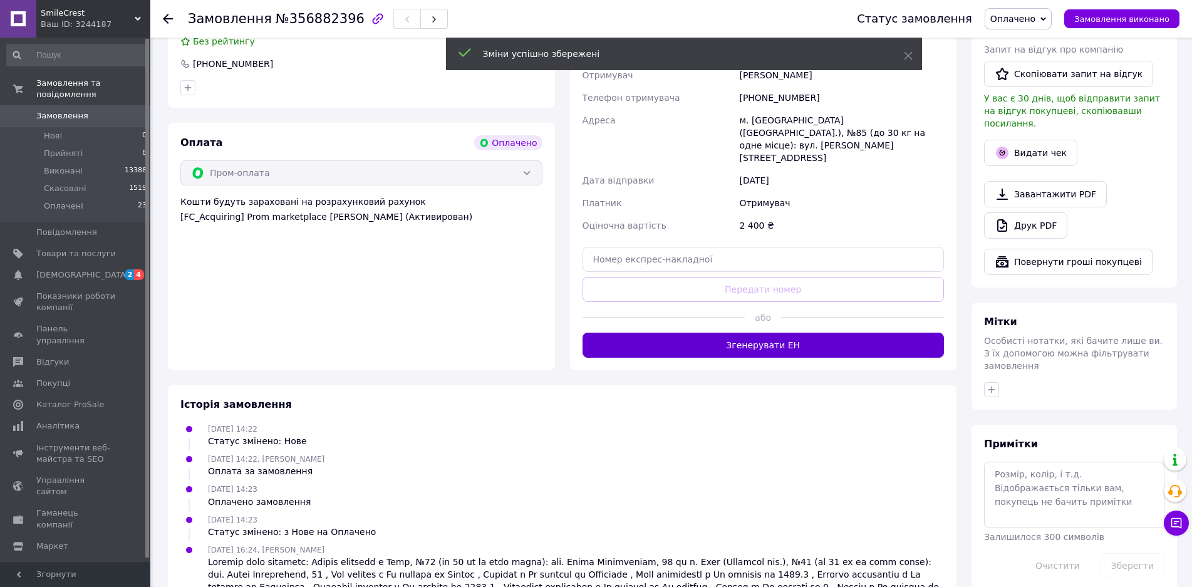
click at [780, 333] on button "Згенерувати ЕН" at bounding box center [764, 345] width 362 height 25
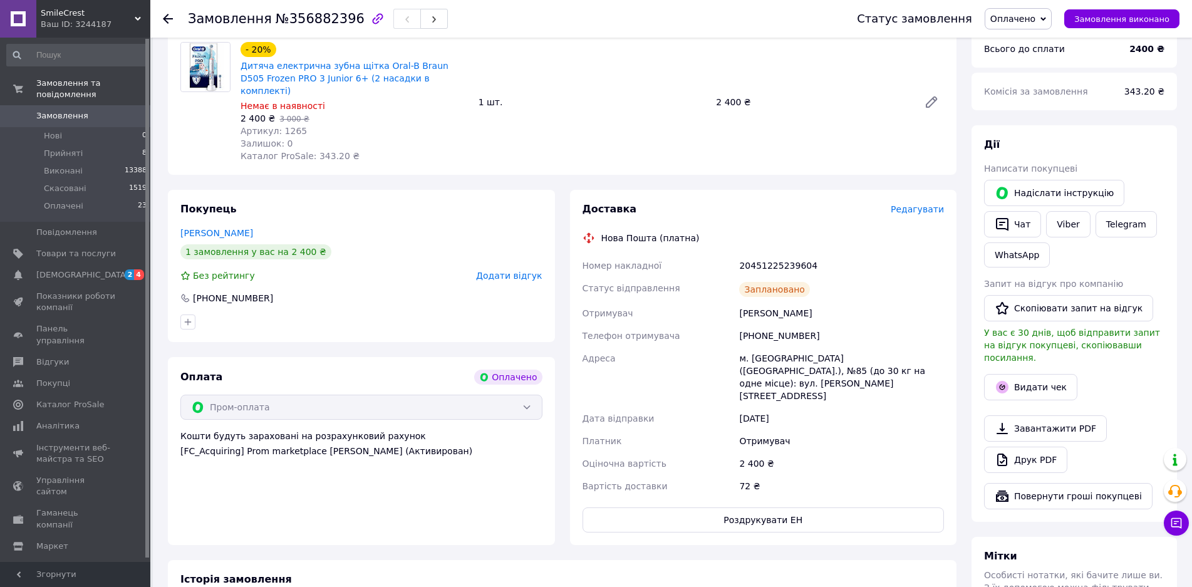
scroll to position [119, 0]
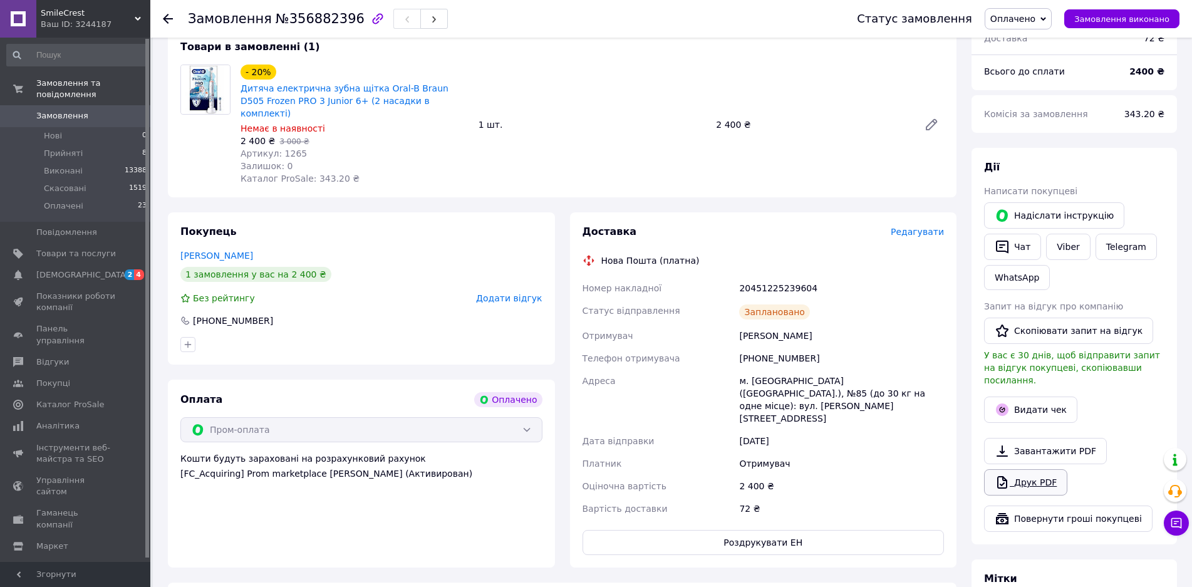
click at [1049, 471] on link "Друк PDF" at bounding box center [1025, 482] width 83 height 26
click at [95, 197] on li "Оплачені 23" at bounding box center [77, 209] width 154 height 24
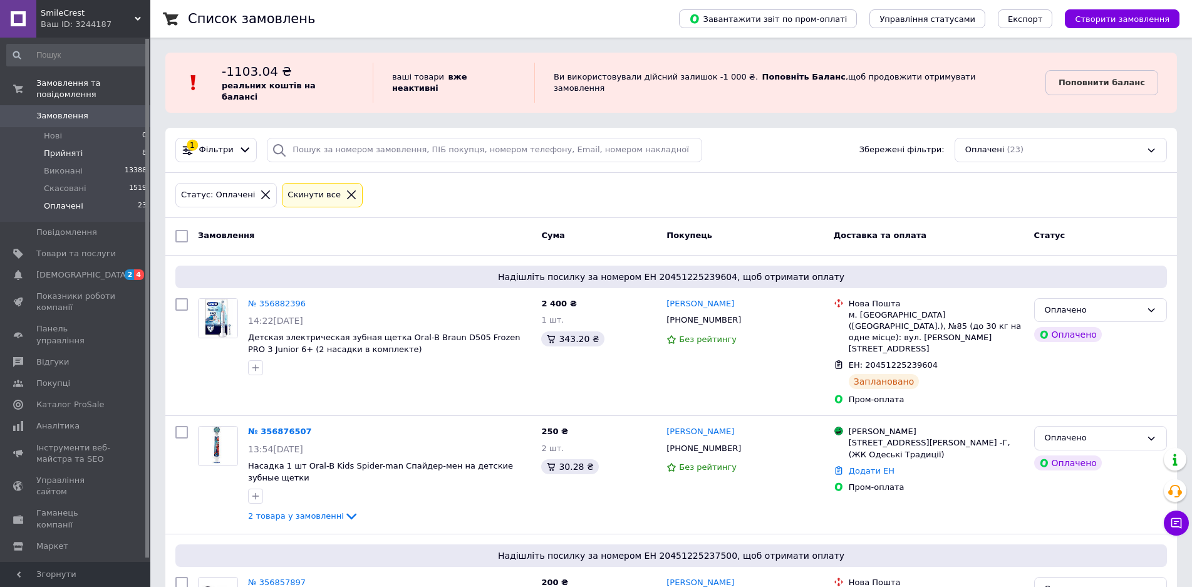
click at [114, 145] on li "Прийняті 8" at bounding box center [77, 154] width 154 height 18
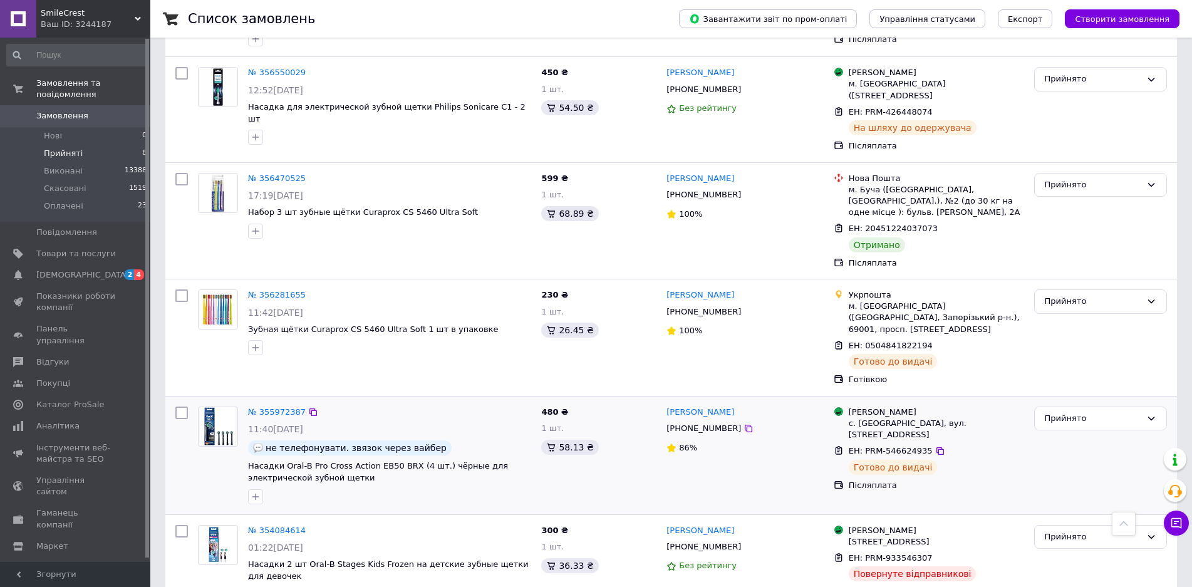
scroll to position [559, 0]
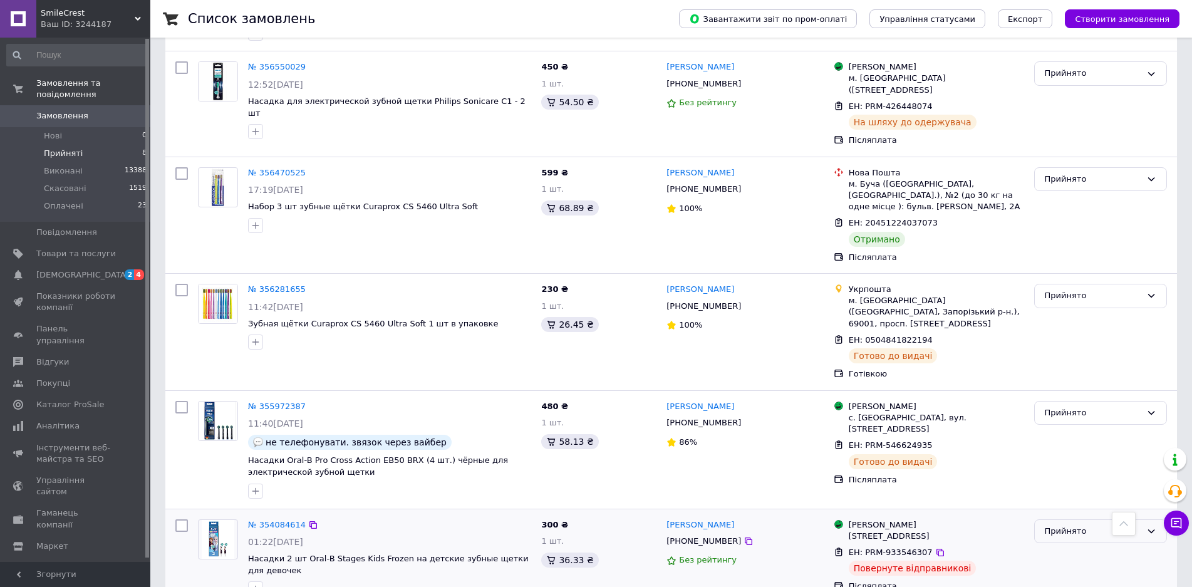
click at [1079, 525] on div "Прийнято" at bounding box center [1093, 531] width 96 height 13
click at [1063, 569] on li "Скасовано" at bounding box center [1101, 580] width 132 height 23
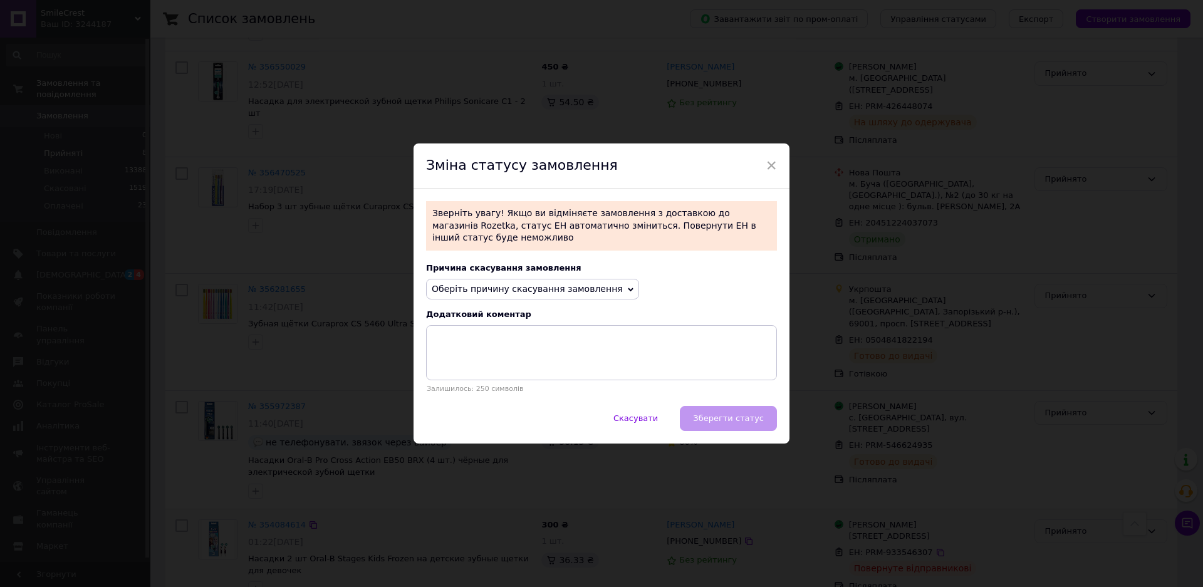
click at [556, 291] on span "Оберіть причину скасування замовлення" at bounding box center [532, 289] width 213 height 21
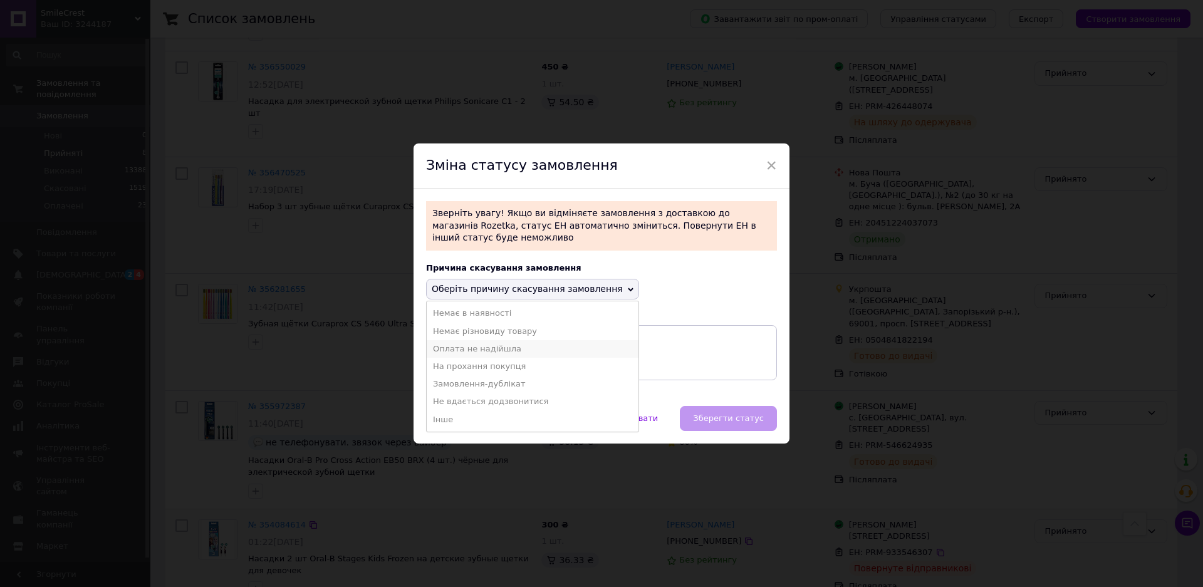
click at [512, 341] on li "Оплата не надійшла" at bounding box center [533, 349] width 212 height 18
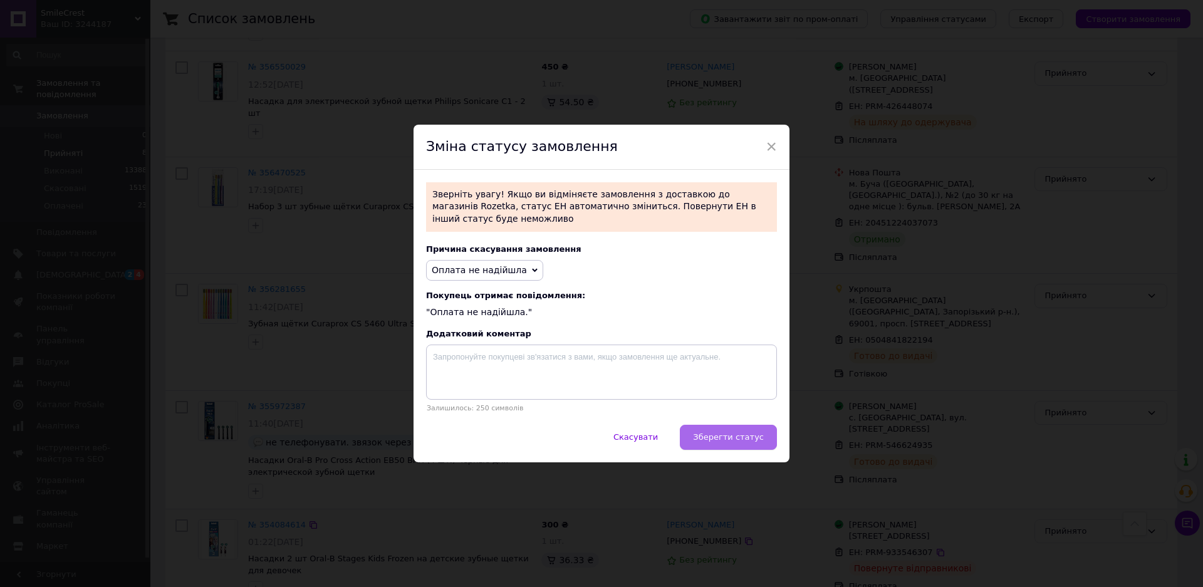
click at [761, 433] on span "Зберегти статус" at bounding box center [728, 436] width 71 height 9
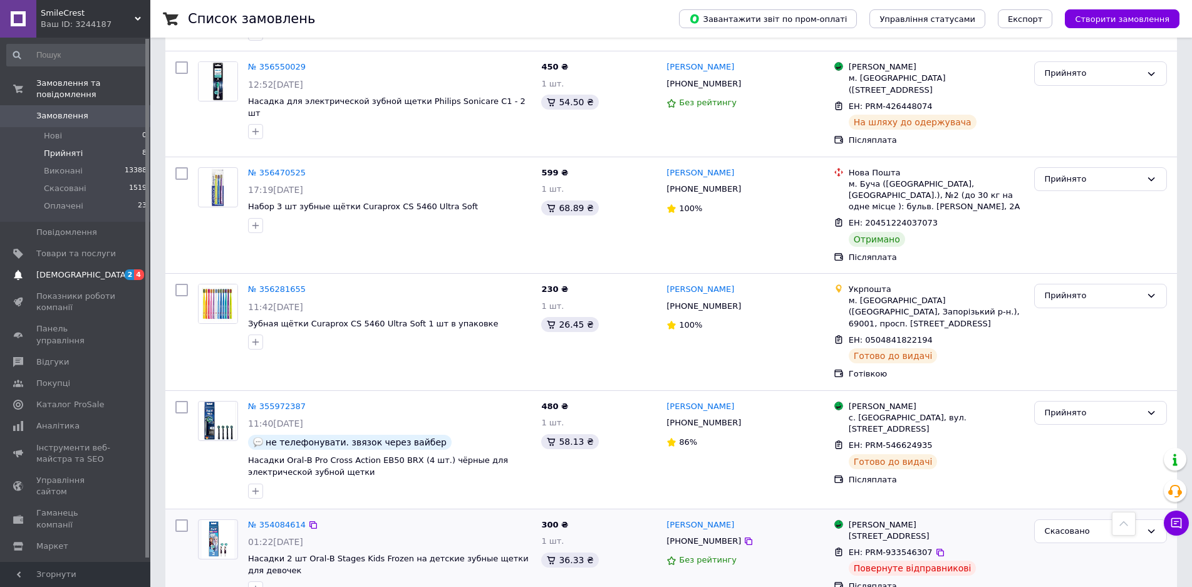
click at [71, 269] on span "[DEMOGRAPHIC_DATA]" at bounding box center [82, 274] width 93 height 11
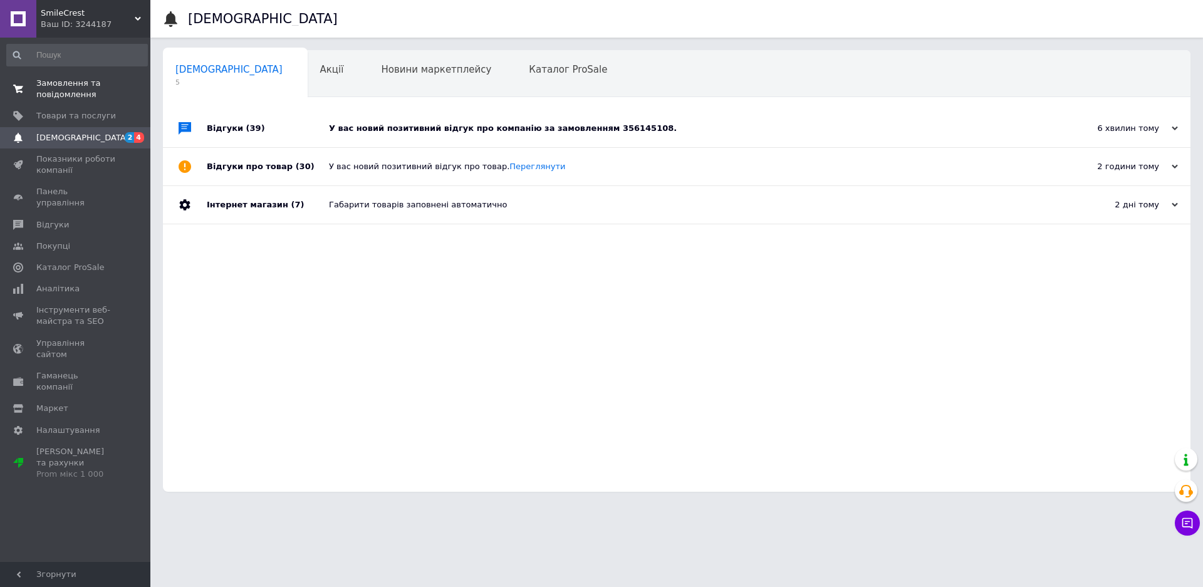
click at [55, 88] on span "Замовлення та повідомлення" at bounding box center [76, 89] width 80 height 23
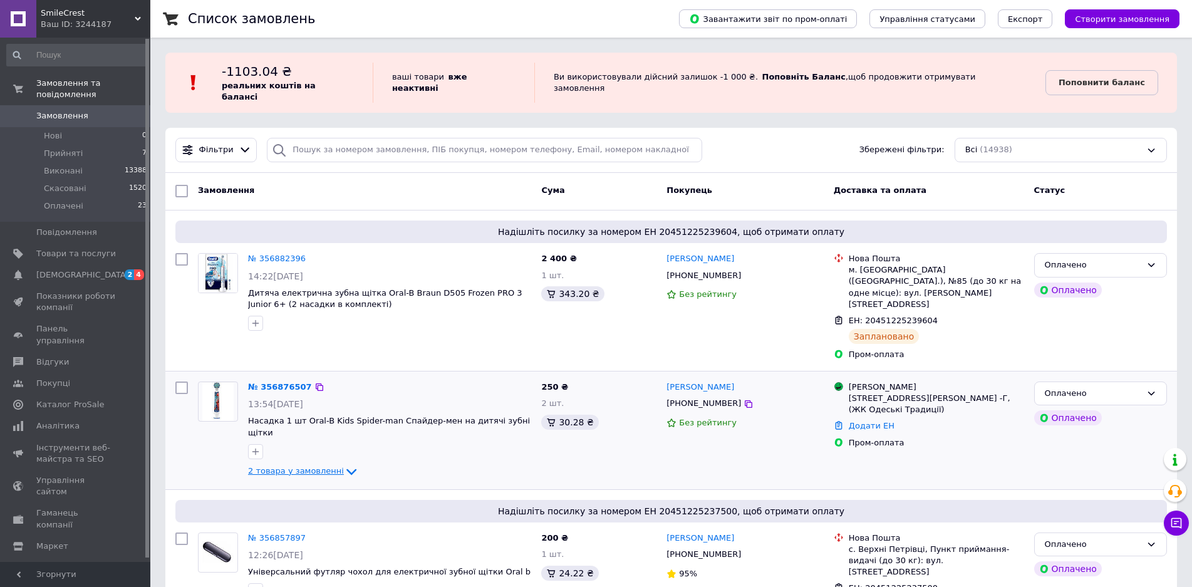
click at [299, 464] on div "2 товара у замовленні" at bounding box center [389, 471] width 283 height 15
click at [296, 466] on span "2 товара у замовленні" at bounding box center [296, 470] width 96 height 9
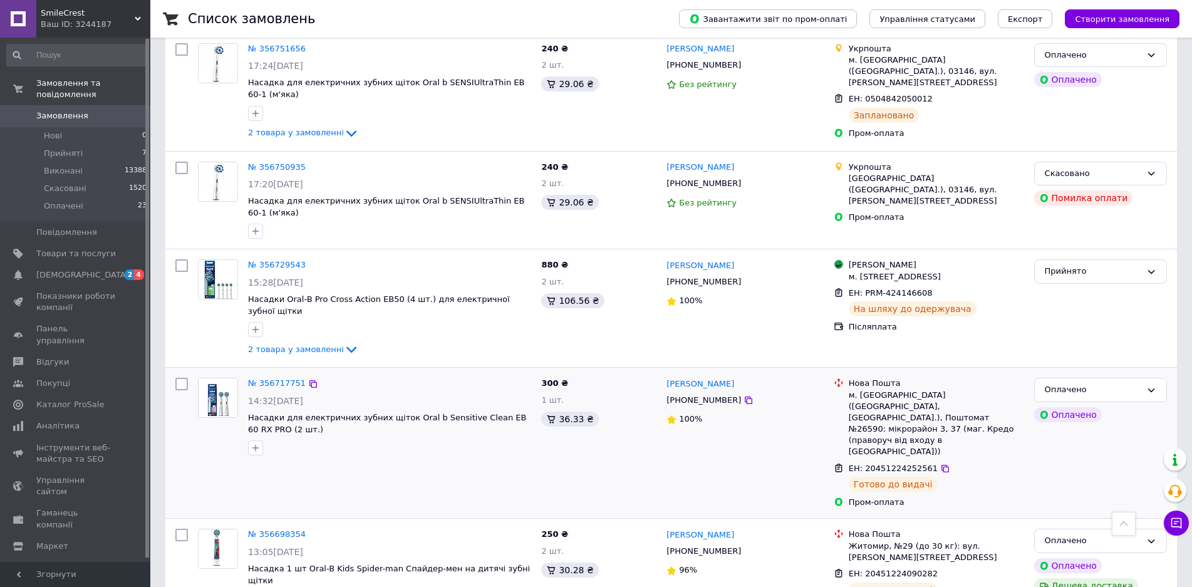
scroll to position [1190, 0]
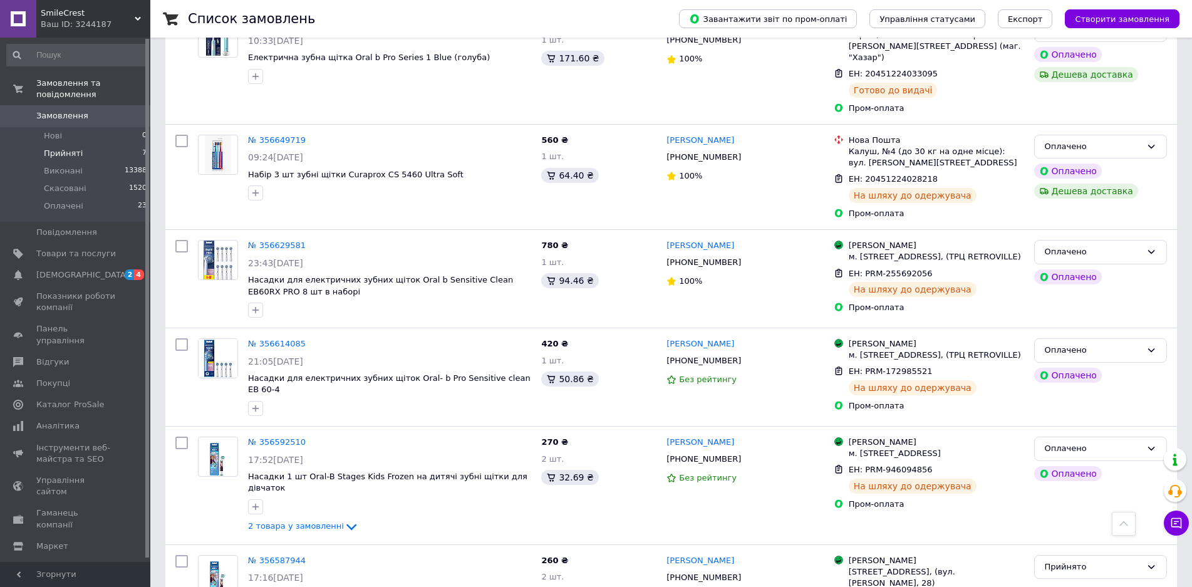
click at [76, 148] on span "Прийняті" at bounding box center [63, 153] width 39 height 11
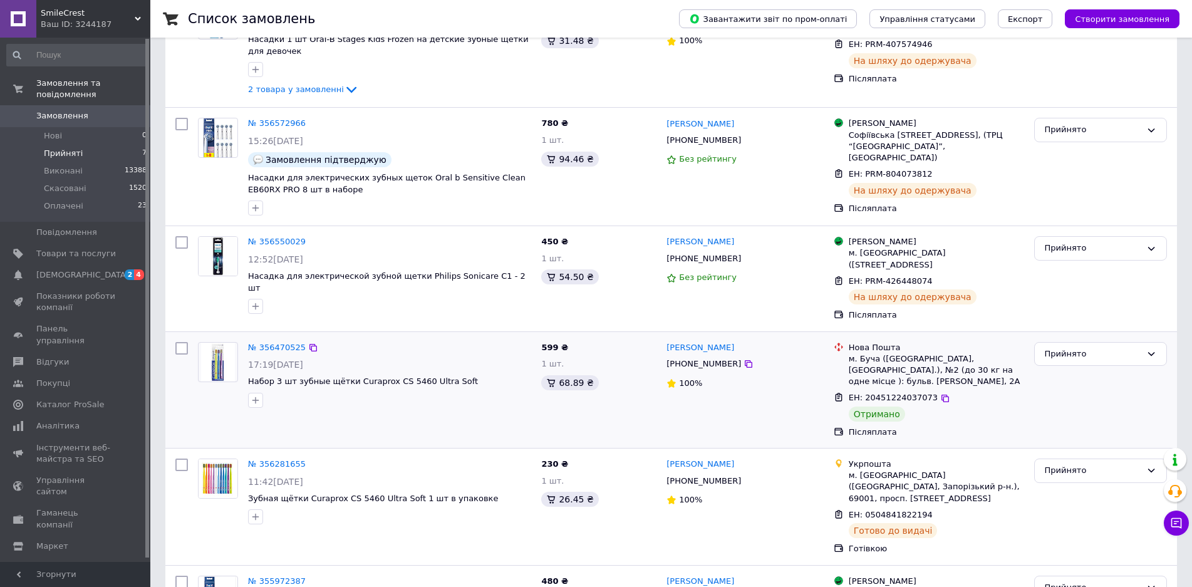
scroll to position [460, 0]
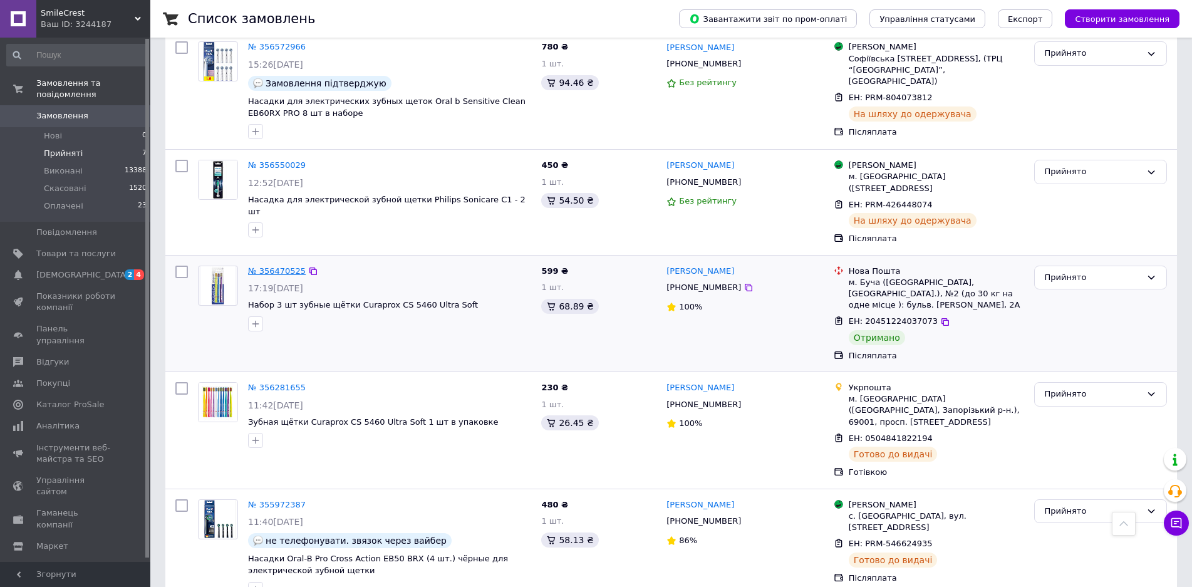
click at [274, 266] on link "№ 356470525" at bounding box center [277, 270] width 58 height 9
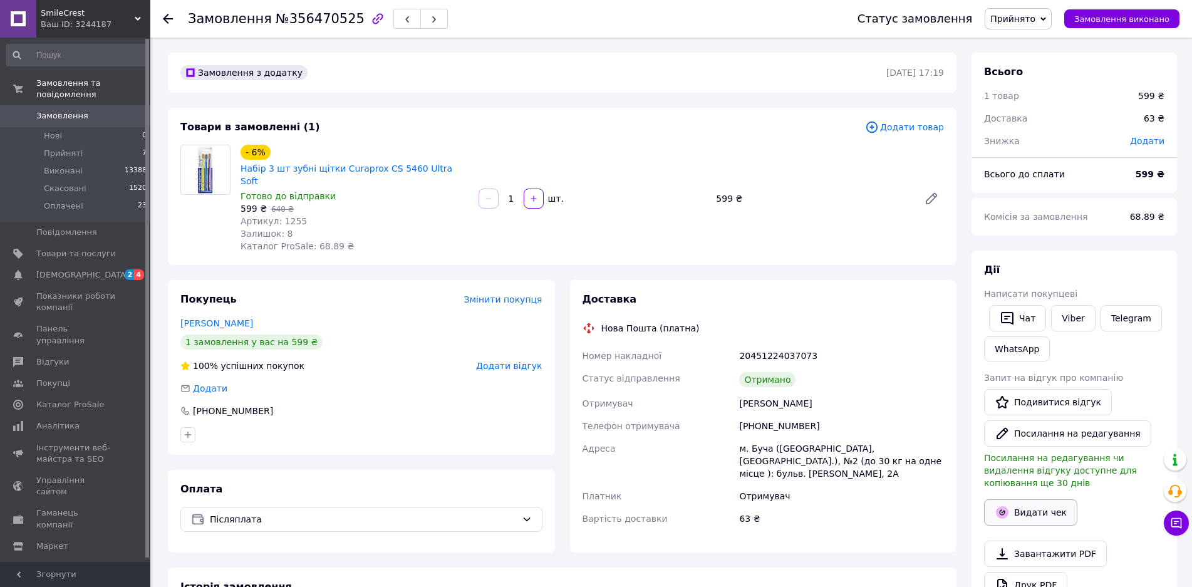
click at [1035, 500] on button "Видати чек" at bounding box center [1030, 512] width 93 height 26
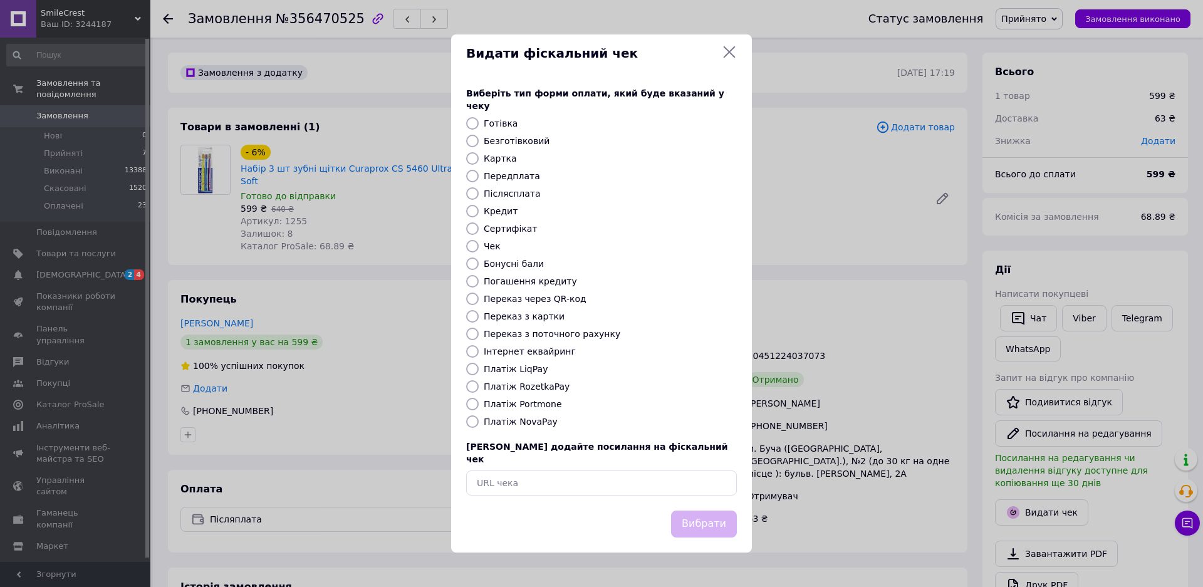
click at [475, 386] on input "Платіж RozetkaPay" at bounding box center [472, 386] width 13 height 13
radio input "true"
click at [695, 512] on button "Вибрати" at bounding box center [704, 523] width 66 height 27
